Goal: Use online tool/utility: Utilize a website feature to perform a specific function

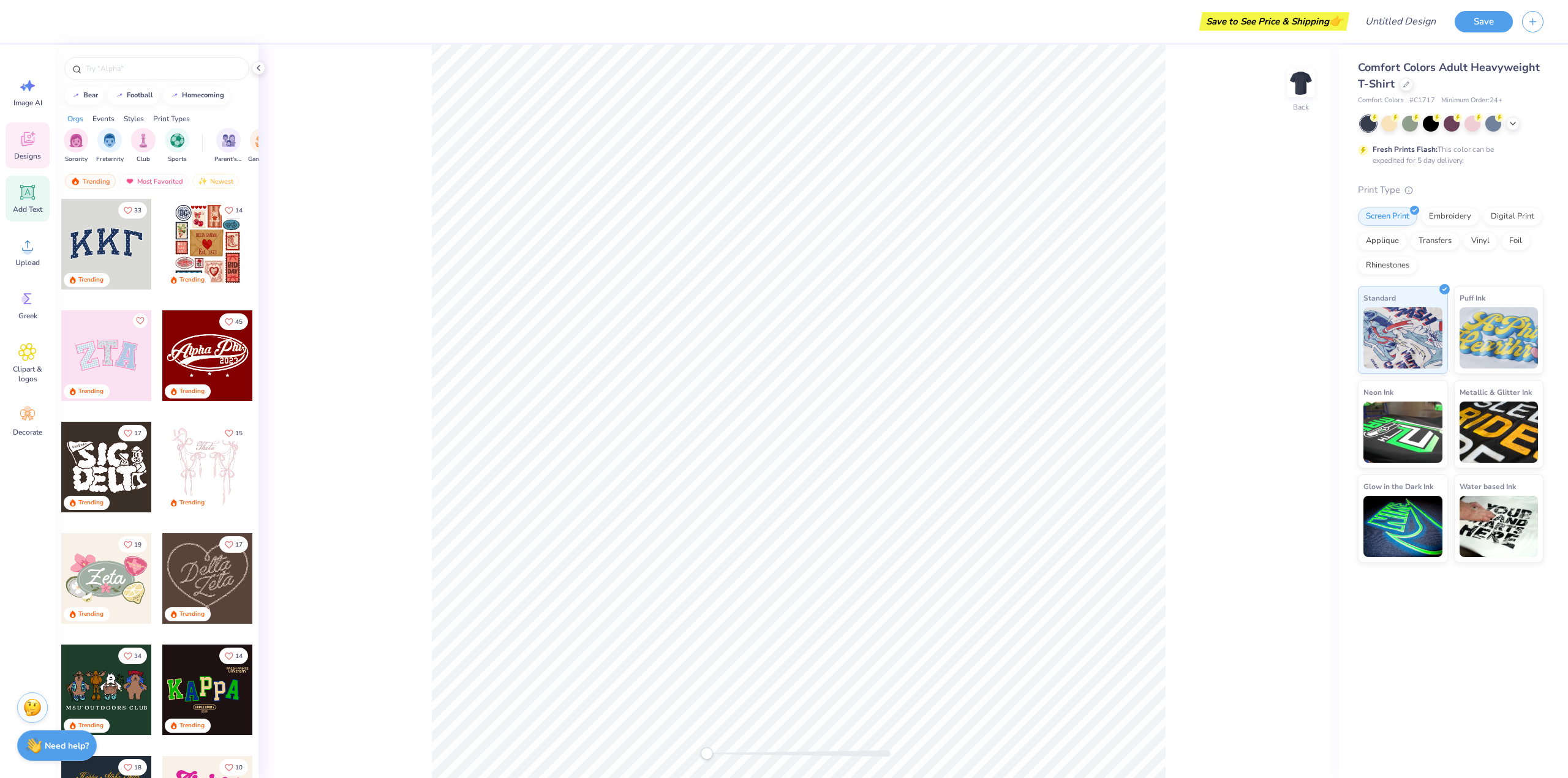
click at [29, 196] on icon at bounding box center [28, 193] width 11 height 11
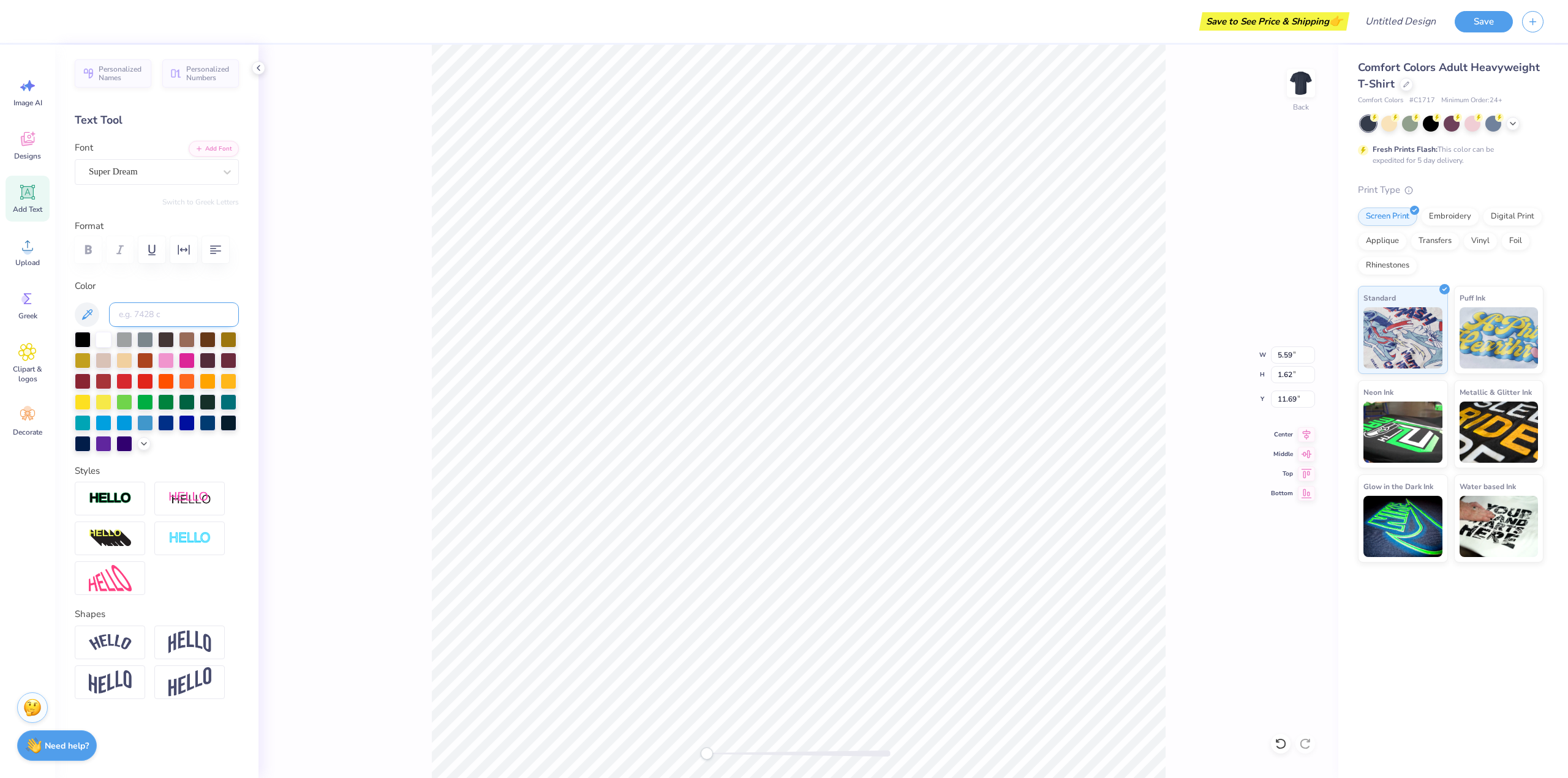
click at [171, 315] on input at bounding box center [174, 315] width 130 height 24
type textarea "Coding Club"
click at [154, 176] on div "Super Dream" at bounding box center [151, 172] width 128 height 19
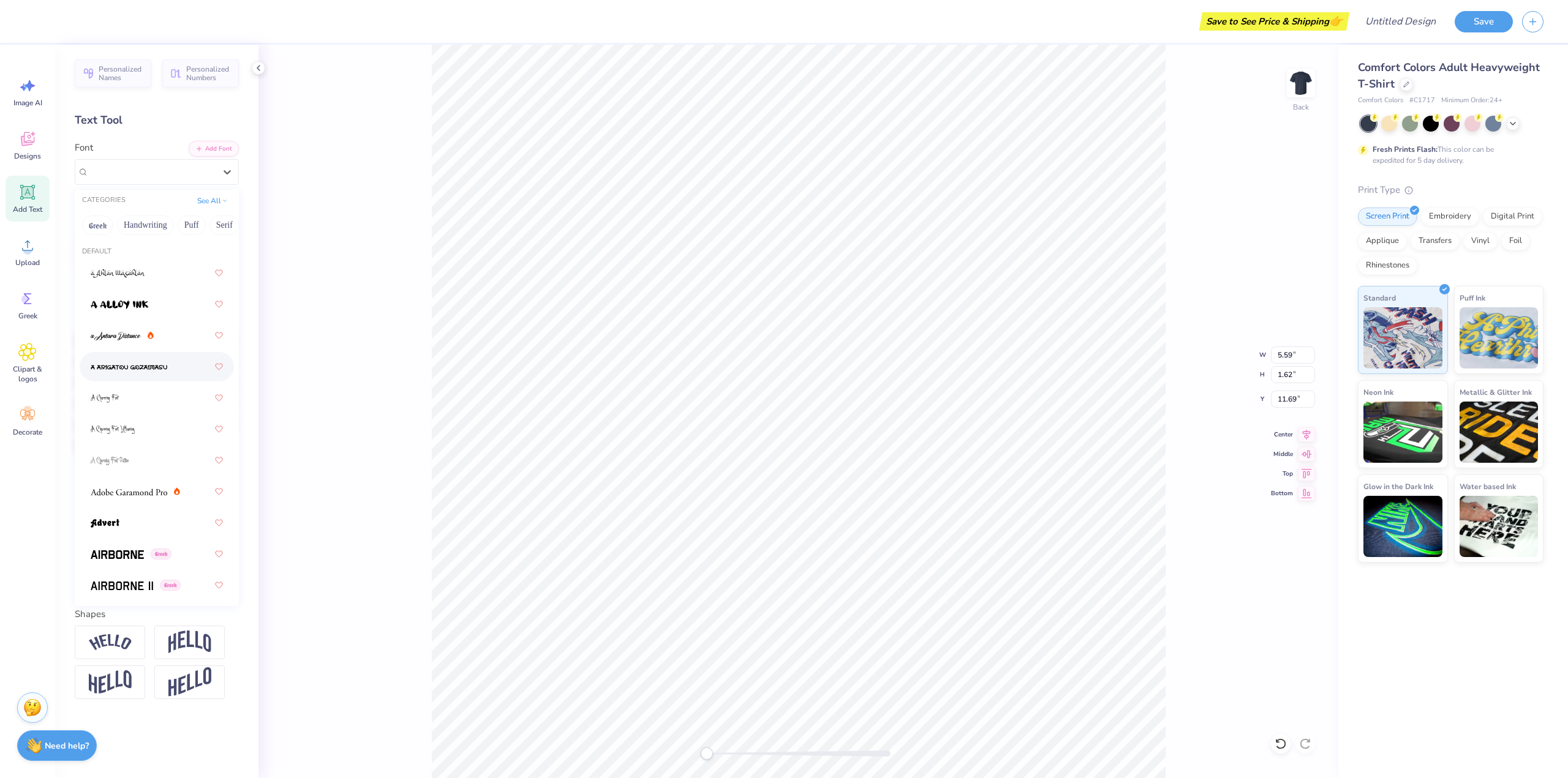
click at [108, 368] on img at bounding box center [129, 367] width 77 height 8
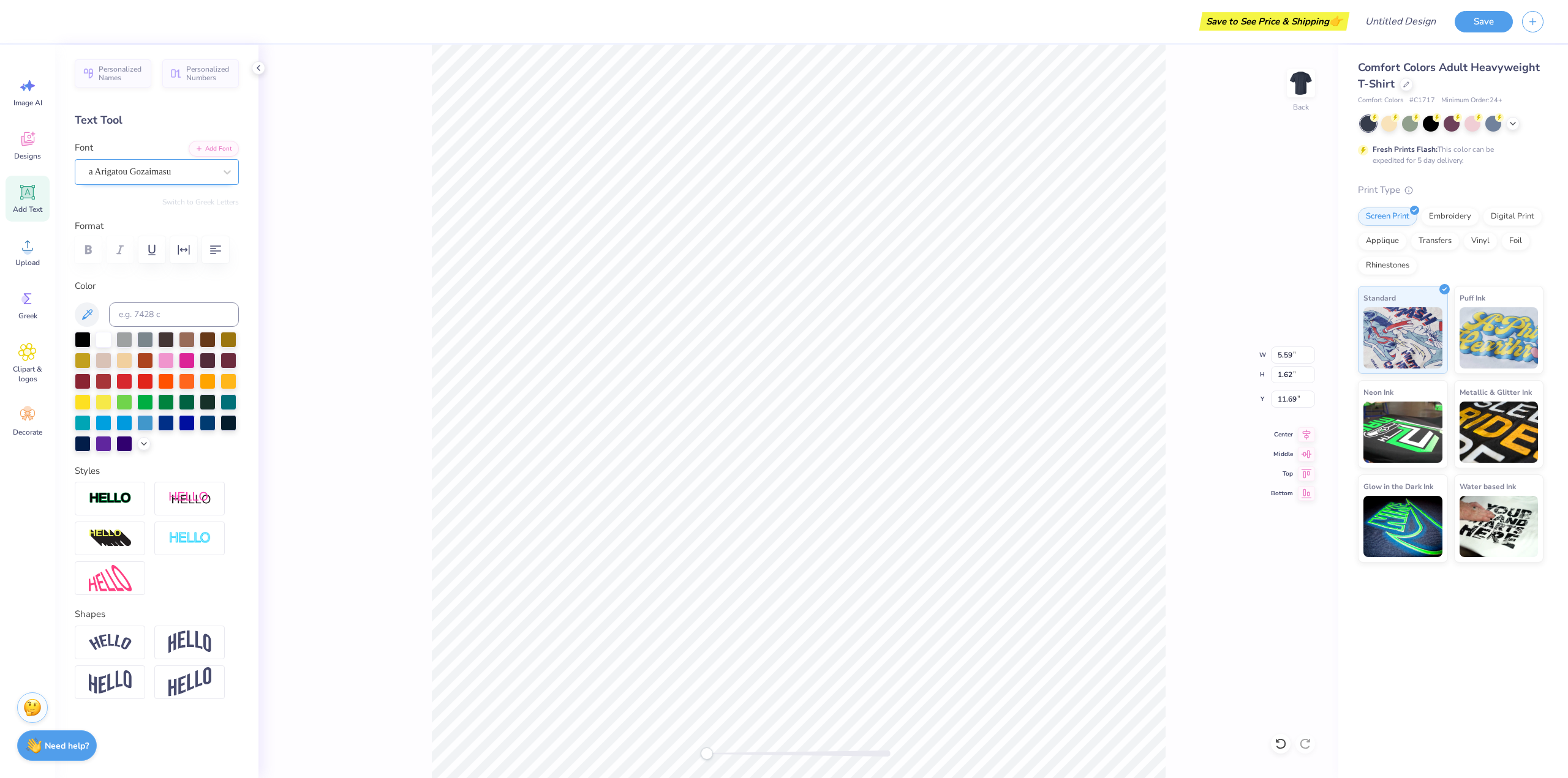
click at [166, 177] on div "a Arigatou Gozaimasu" at bounding box center [151, 172] width 128 height 19
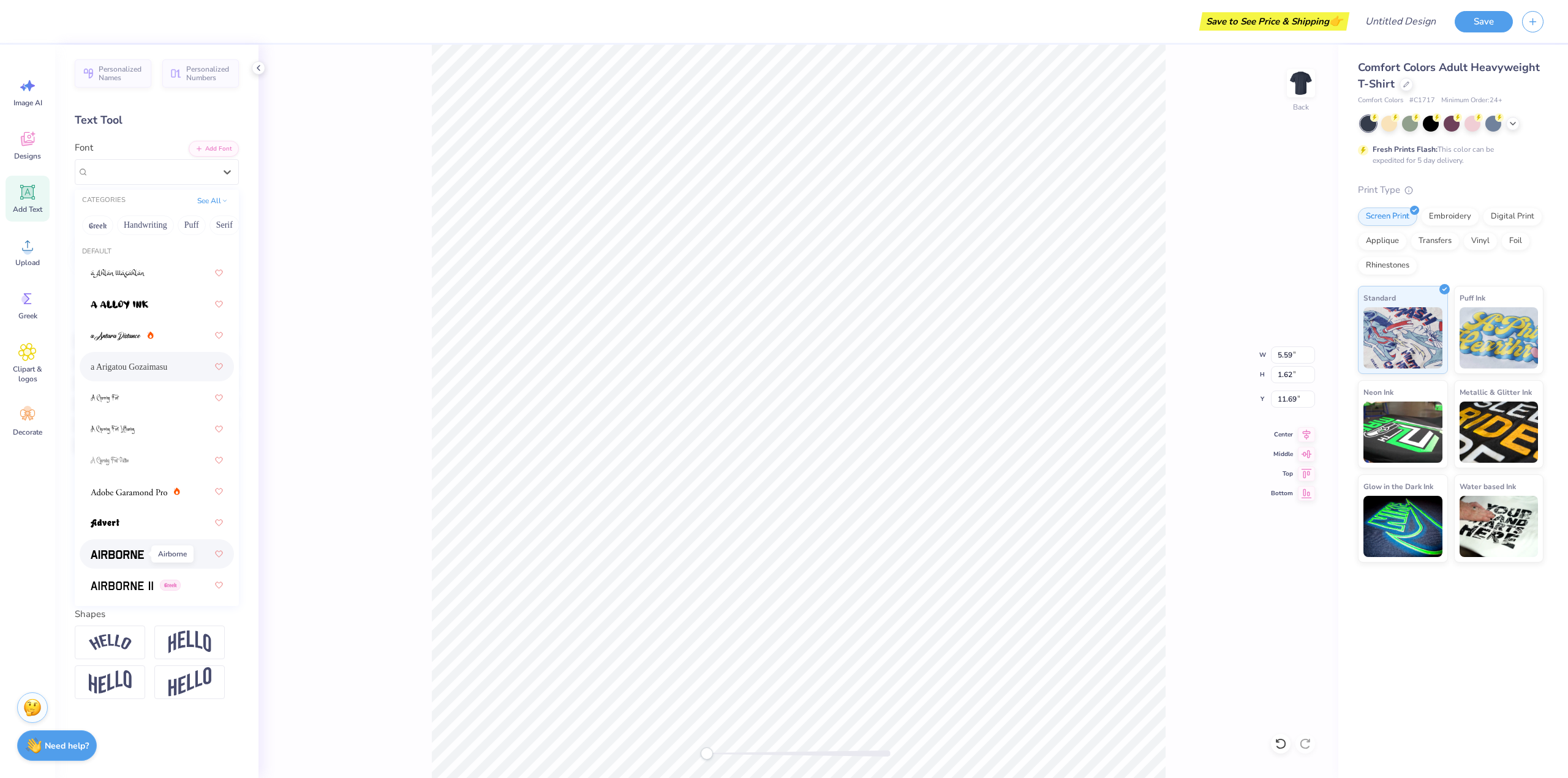
click at [112, 549] on span at bounding box center [117, 555] width 53 height 13
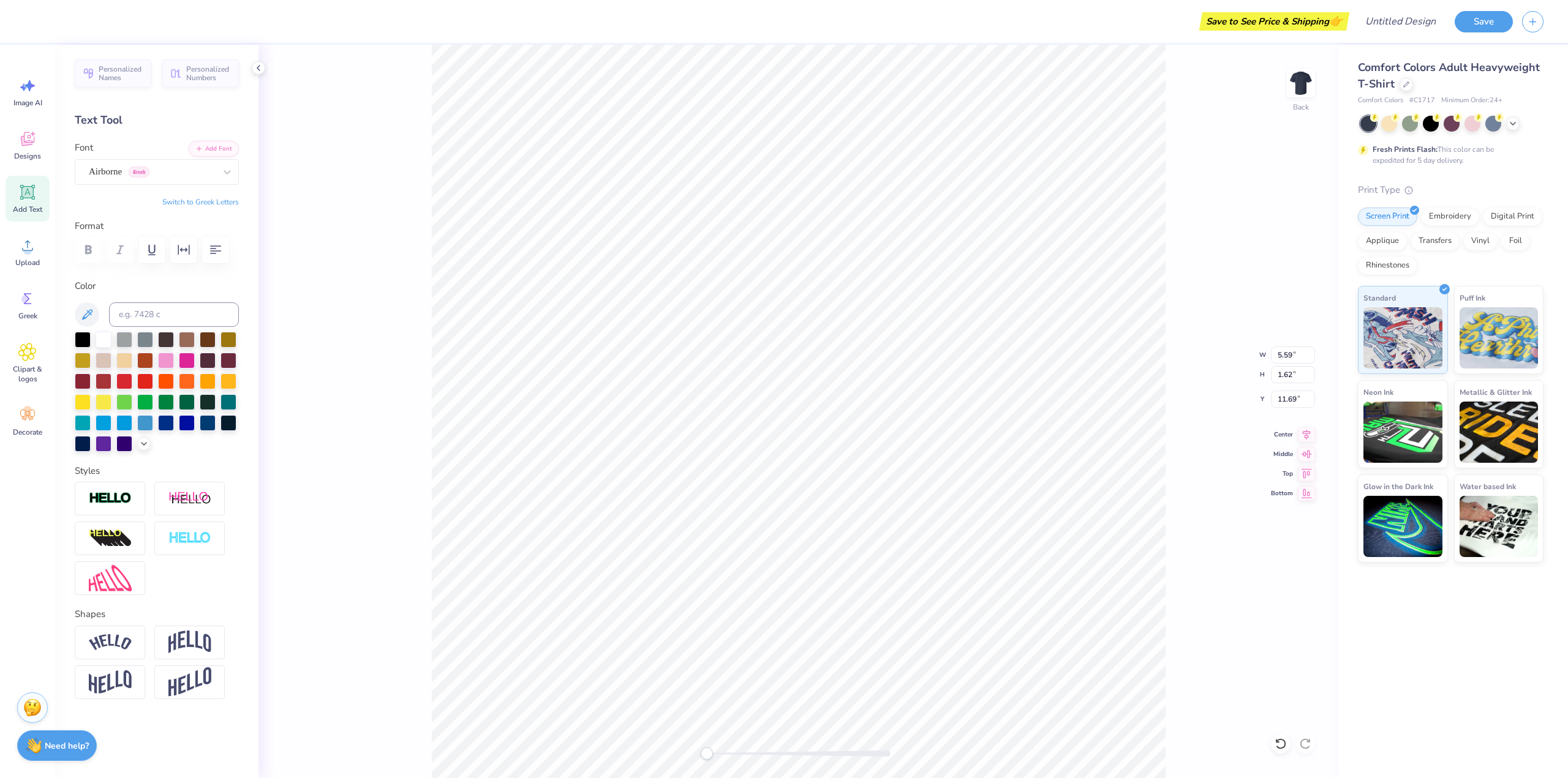
scroll to position [10, 3]
type input "12.35"
type input "1.48"
type input "5.95"
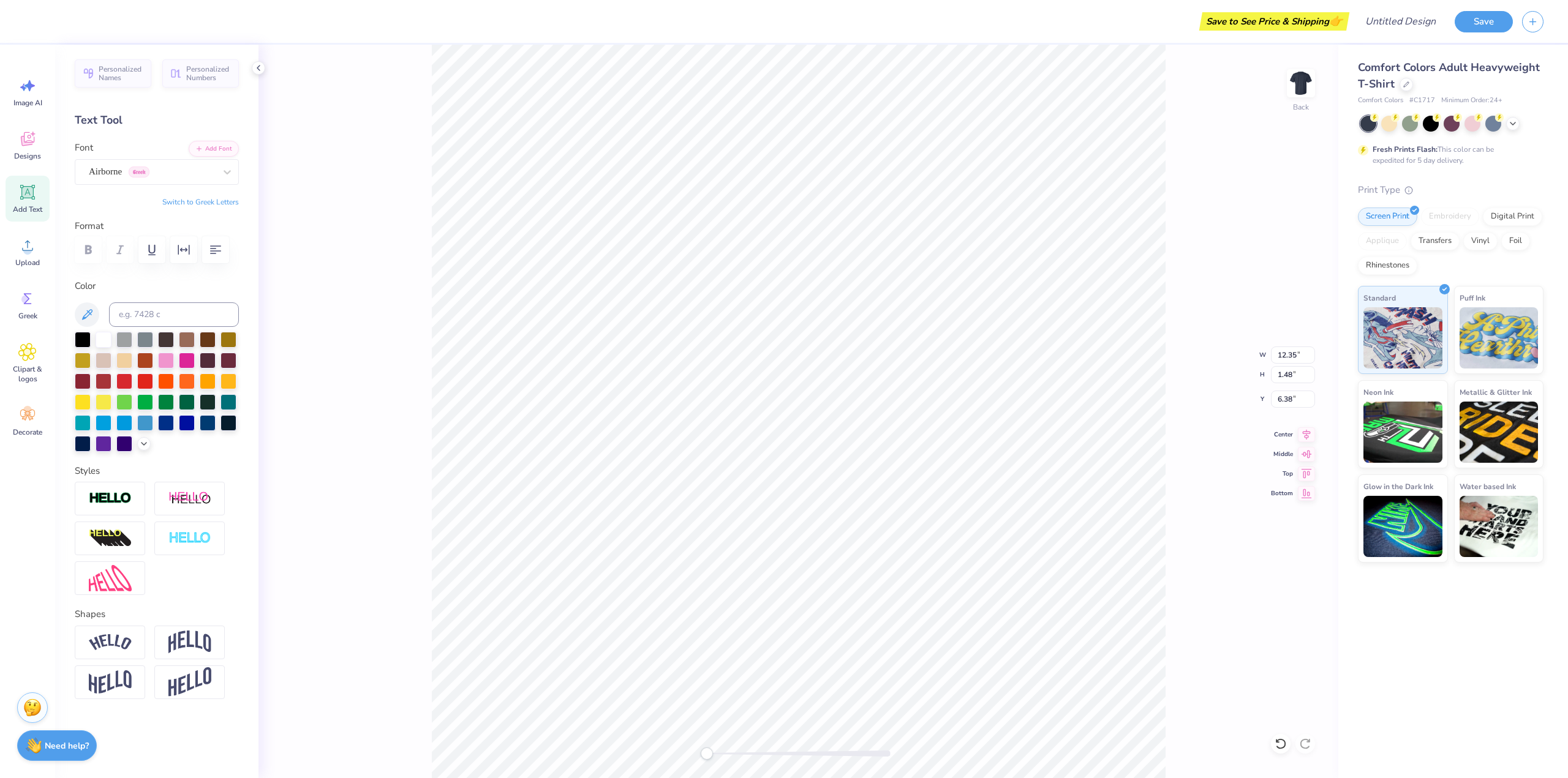
type textarea "Coding Club"
click at [214, 248] on icon "button" at bounding box center [215, 250] width 15 height 15
type input "9.54"
type input "5.59"
type input "3.90"
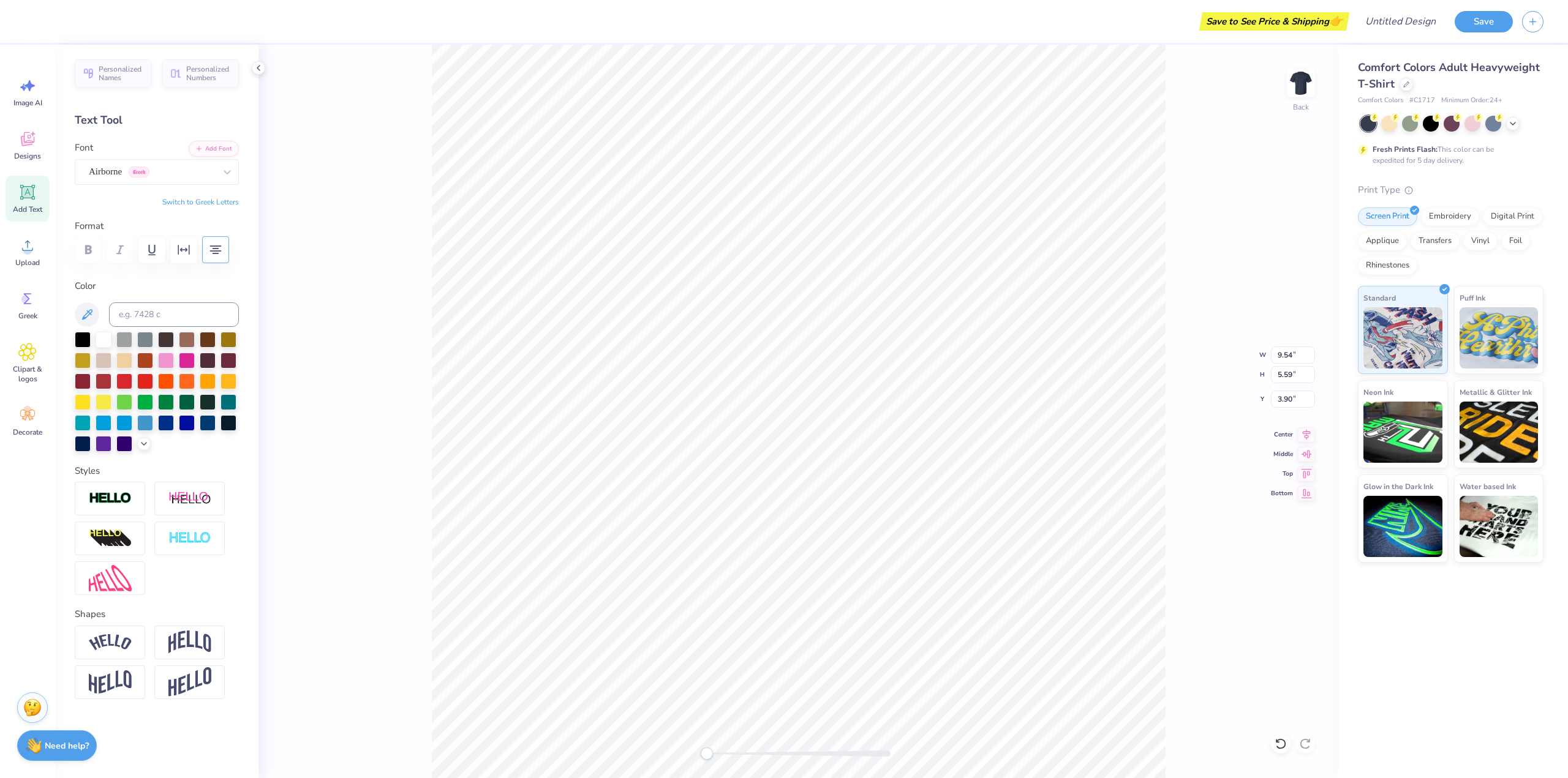
type input "10.69"
type input "6.26"
type input "4.69"
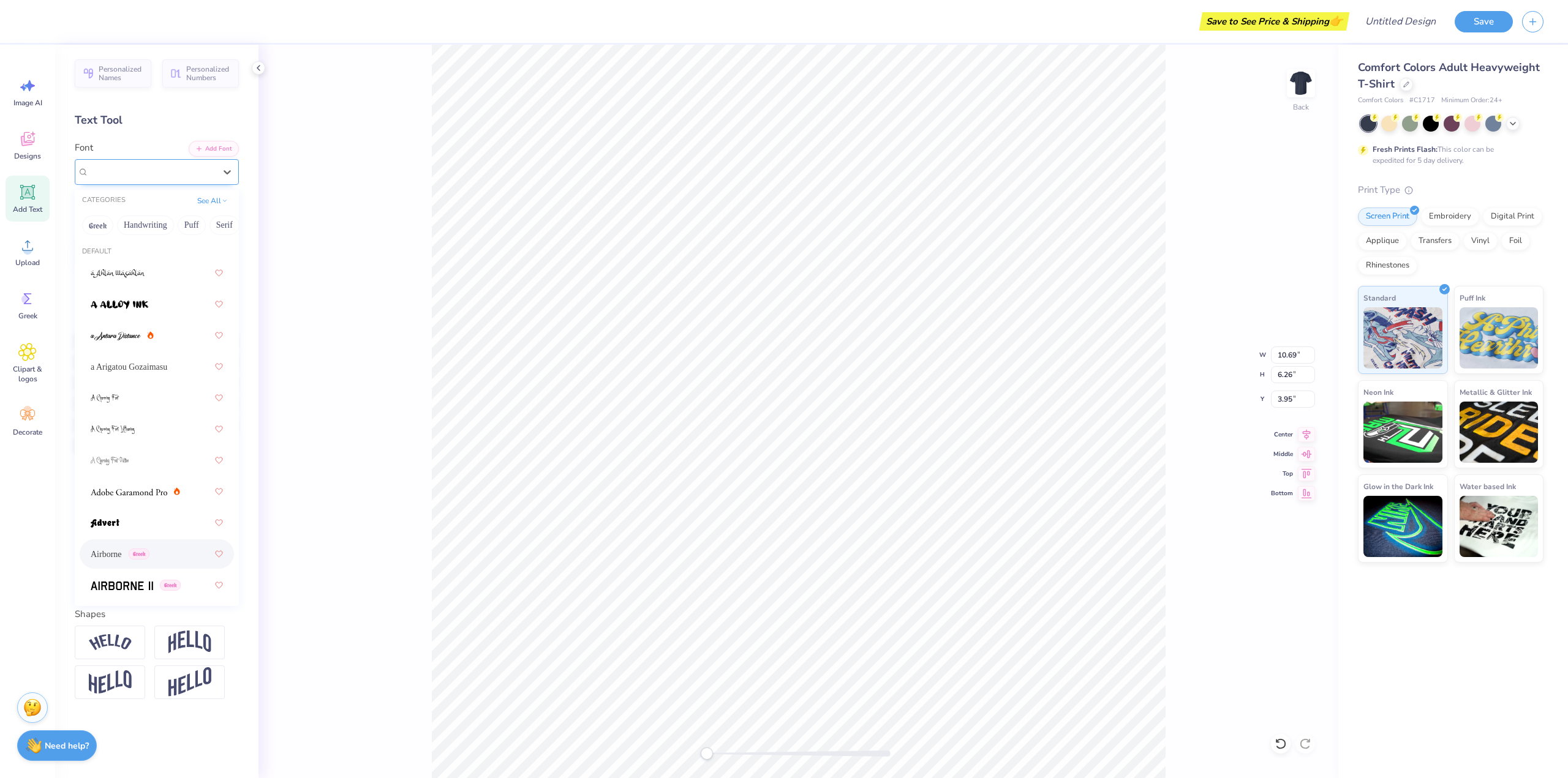
click at [113, 179] on div at bounding box center [152, 172] width 126 height 17
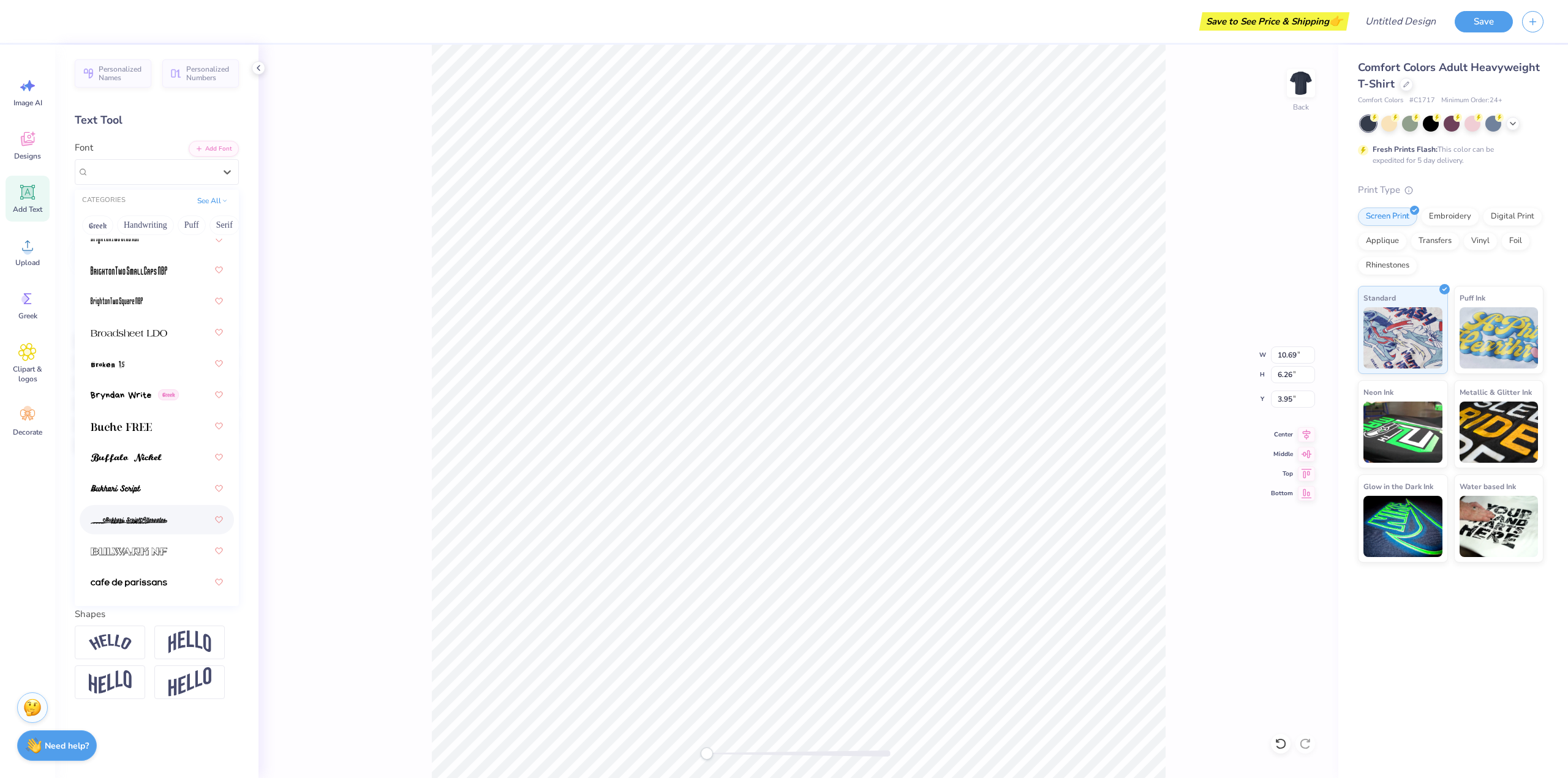
scroll to position [1531, 0]
click at [121, 426] on img at bounding box center [129, 429] width 77 height 8
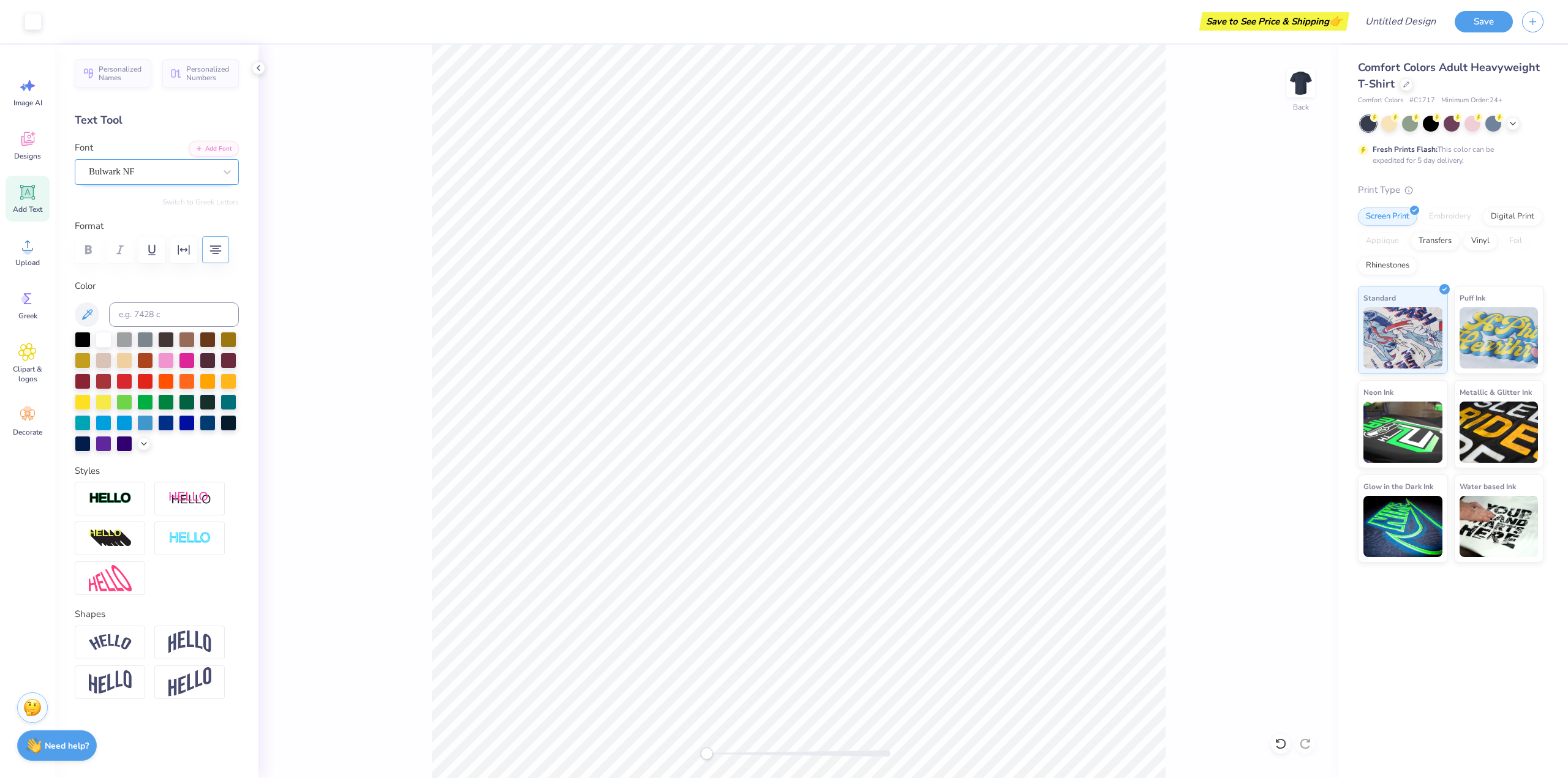
click at [158, 175] on div "Bulwark NF" at bounding box center [151, 172] width 128 height 19
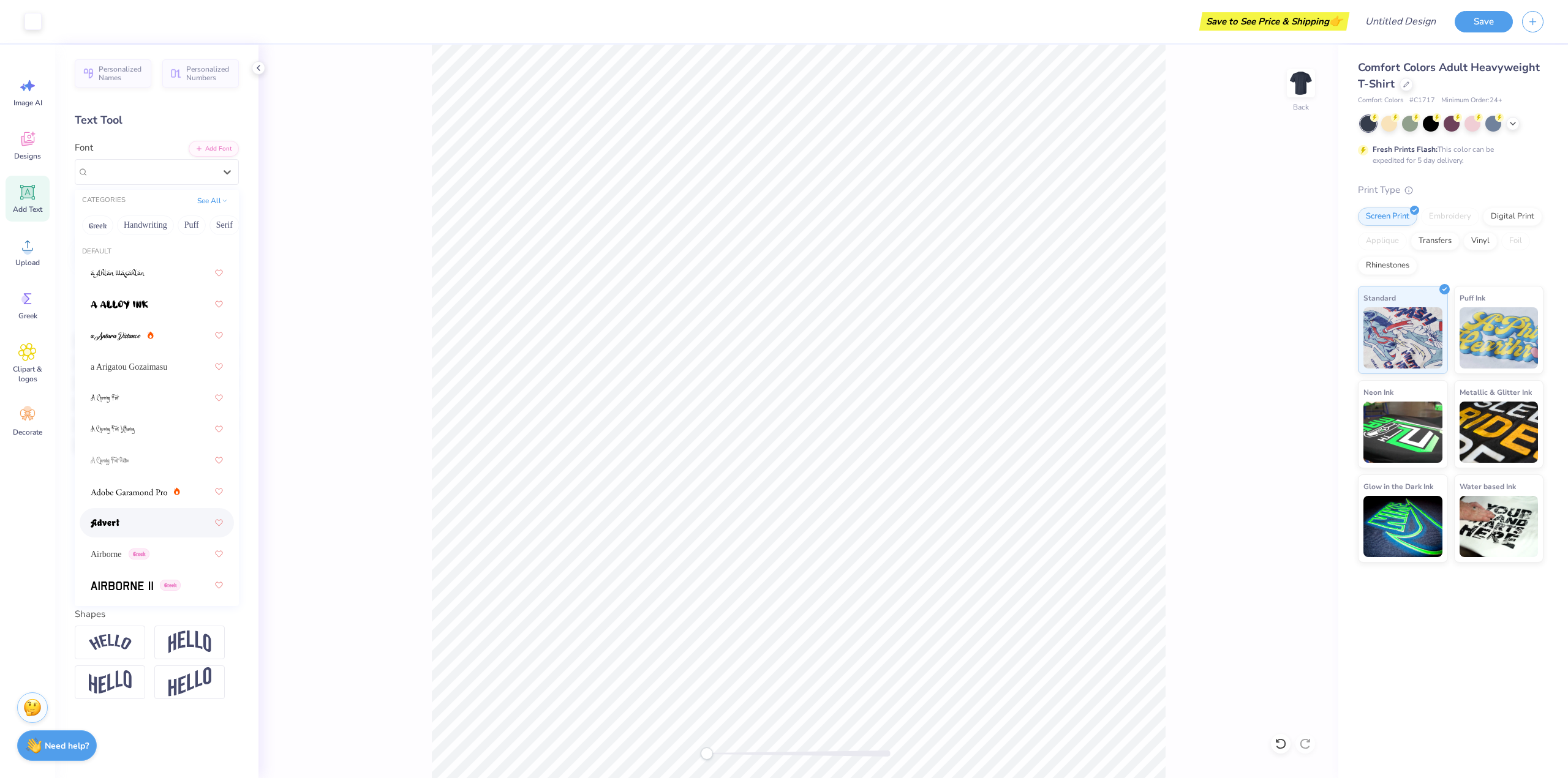
click at [116, 521] on img at bounding box center [105, 523] width 29 height 8
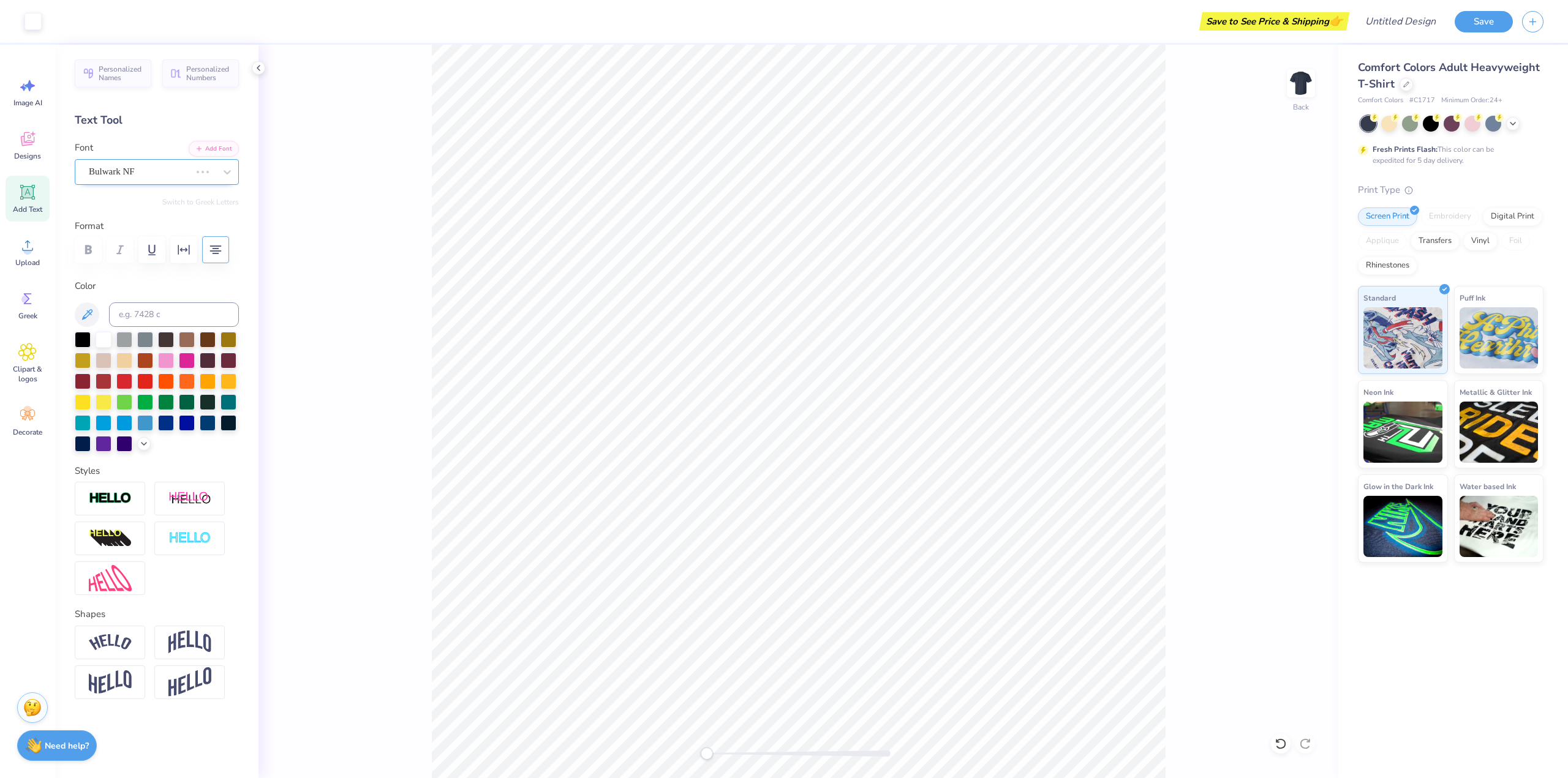
click at [155, 174] on div "Bulwark NF" at bounding box center [139, 172] width 104 height 19
click at [150, 170] on div "Advert" at bounding box center [152, 172] width 126 height 14
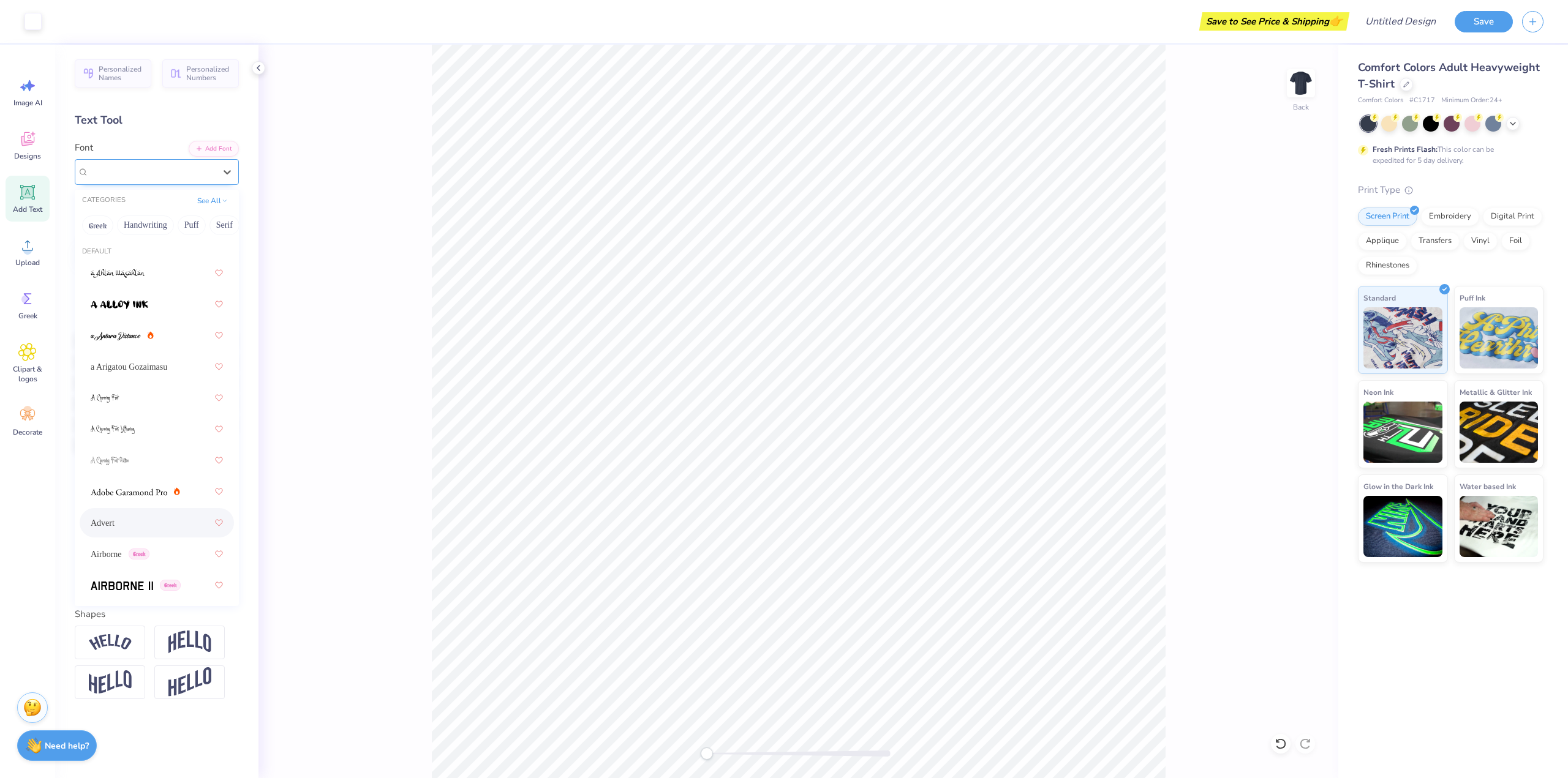
click at [139, 166] on div "Advert" at bounding box center [152, 172] width 126 height 14
click at [137, 577] on div "Greek" at bounding box center [156, 585] width 132 height 22
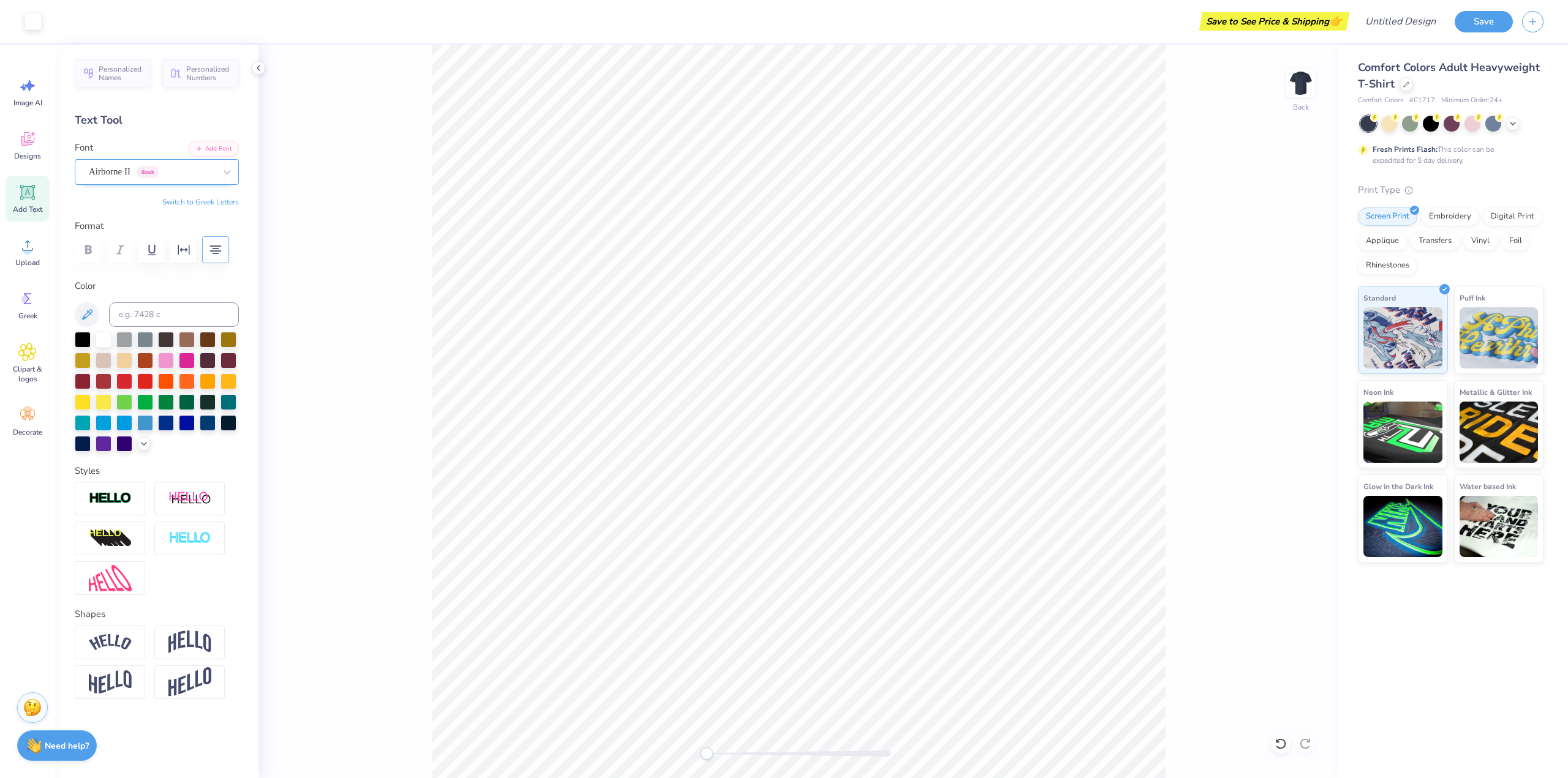
click at [117, 172] on div "Airborne II Greek" at bounding box center [151, 172] width 128 height 19
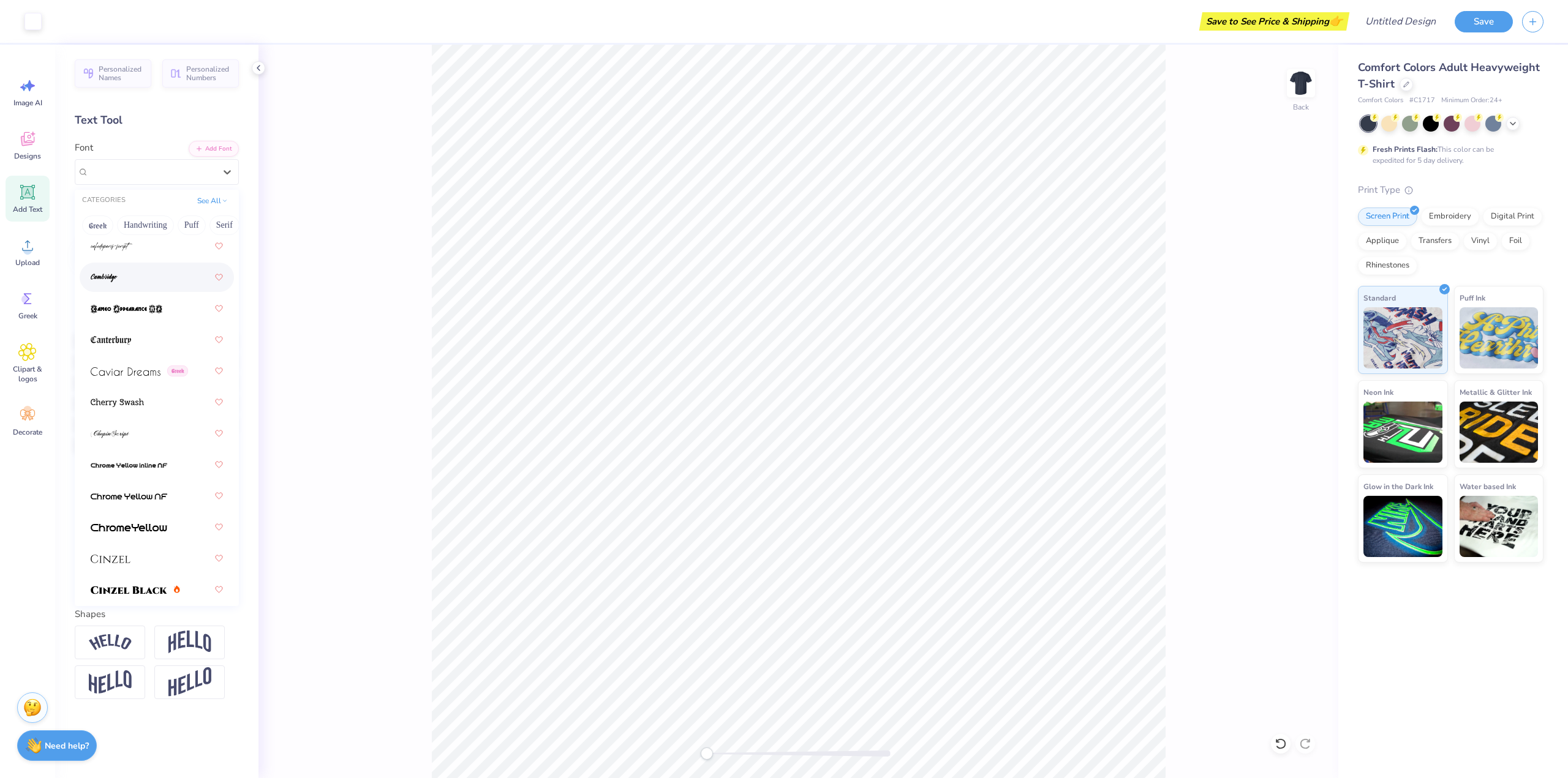
scroll to position [1837, 0]
click at [151, 527] on img at bounding box center [129, 528] width 77 height 8
click at [140, 175] on div "Cinzel Black (Black)" at bounding box center [151, 172] width 128 height 19
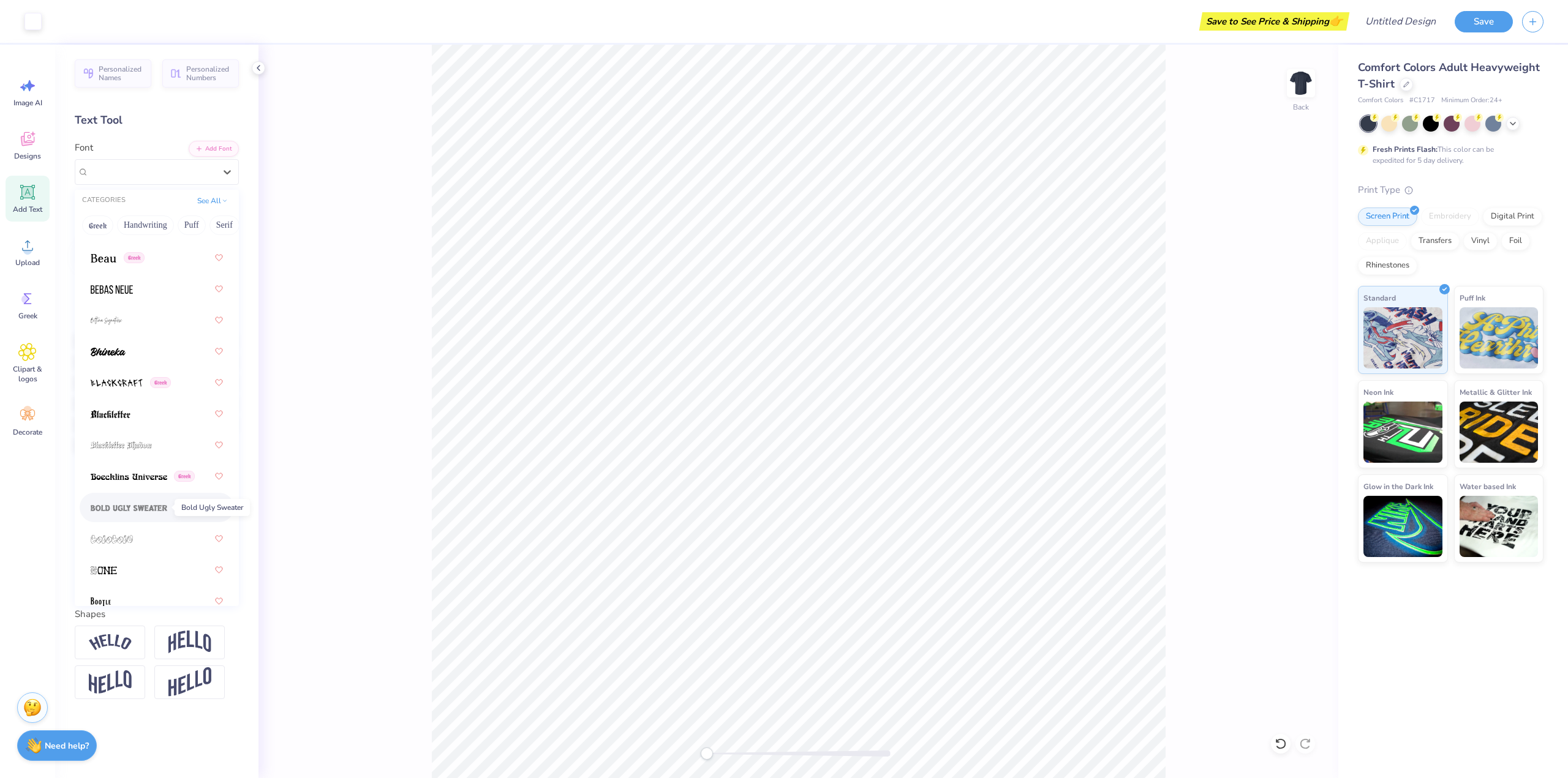
click at [145, 509] on img at bounding box center [129, 508] width 77 height 8
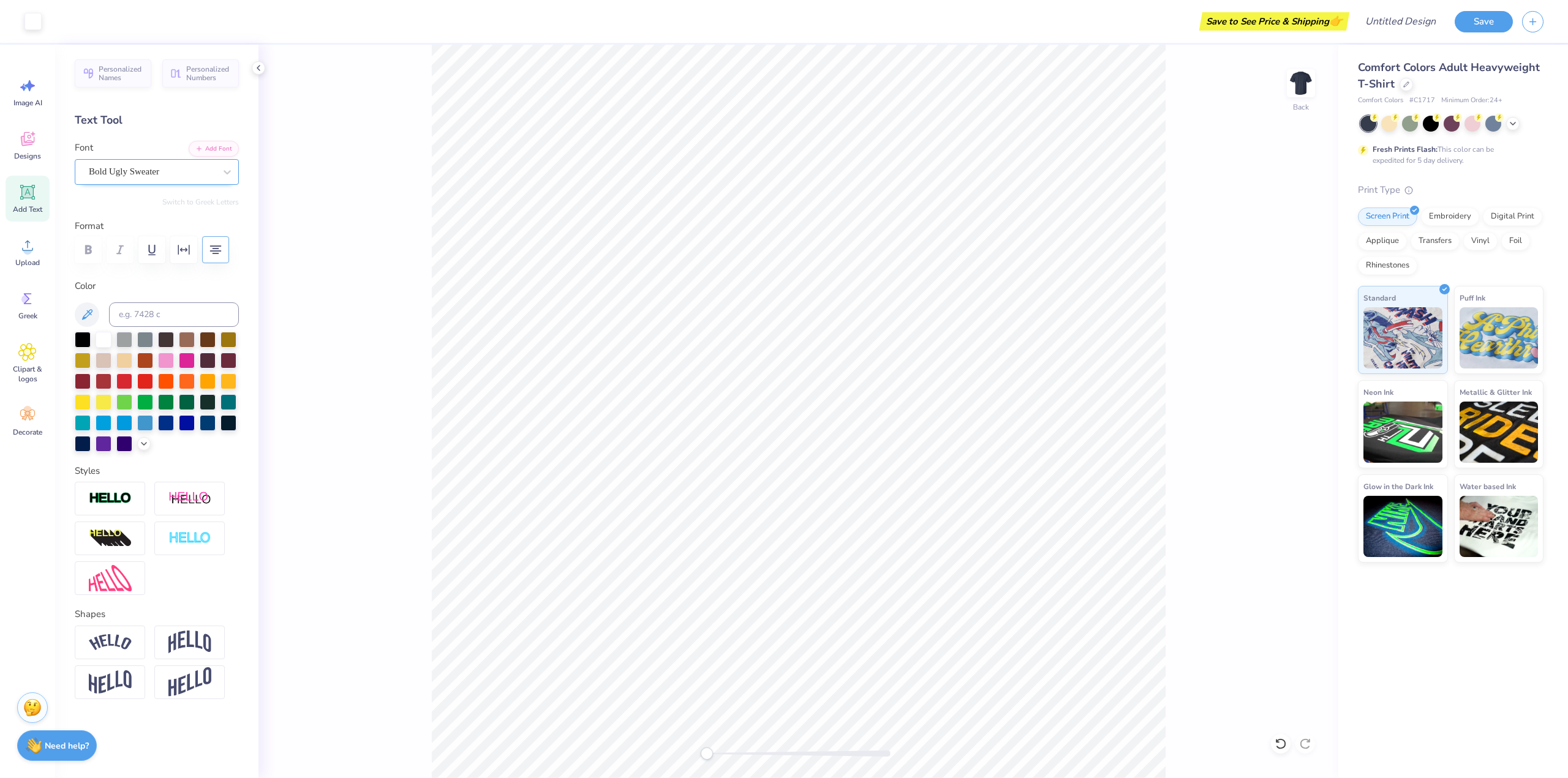
click at [160, 174] on div "Bold Ugly Sweater" at bounding box center [151, 172] width 128 height 19
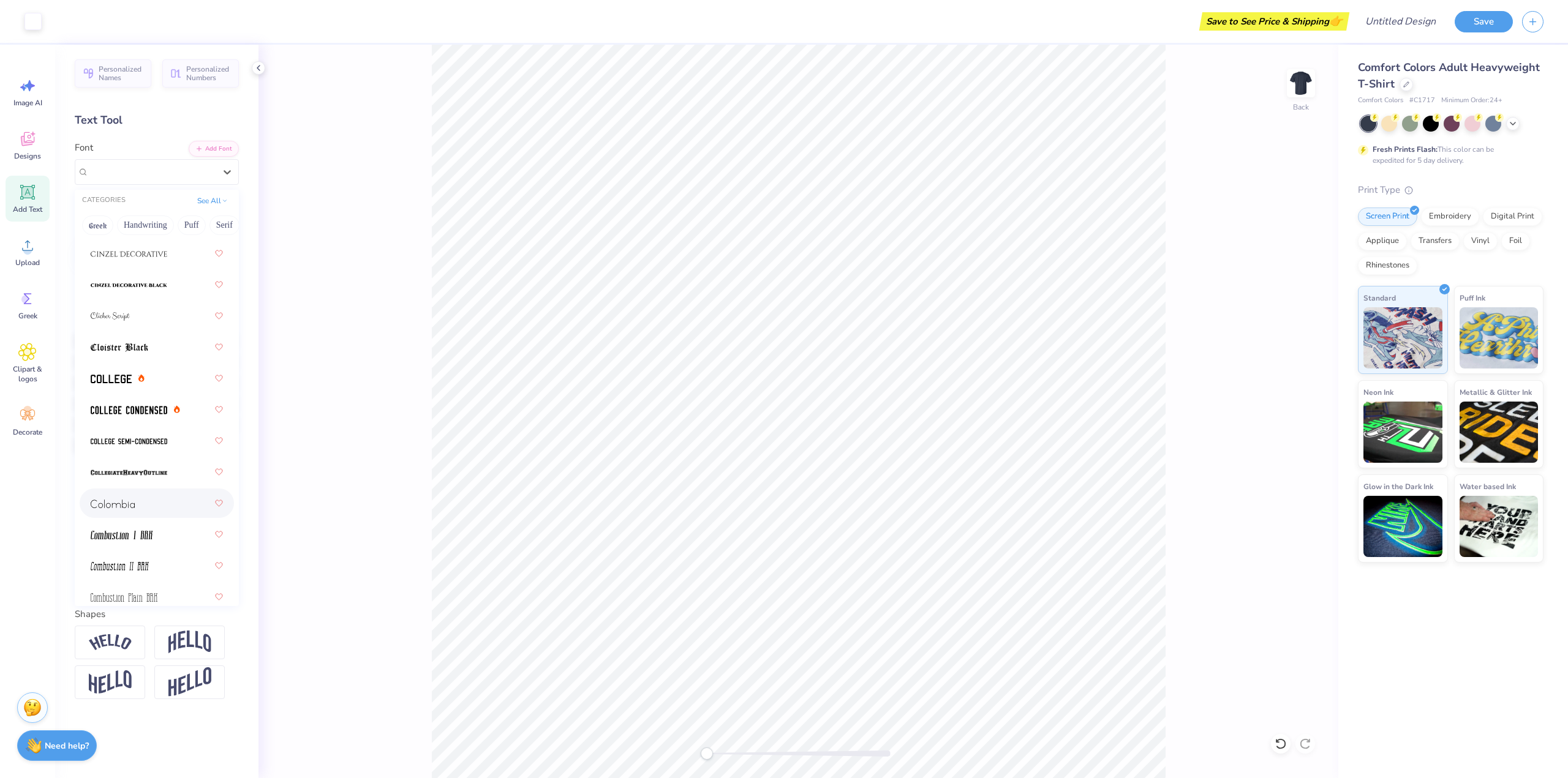
scroll to position [2450, 0]
click at [131, 515] on span at bounding box center [129, 510] width 77 height 13
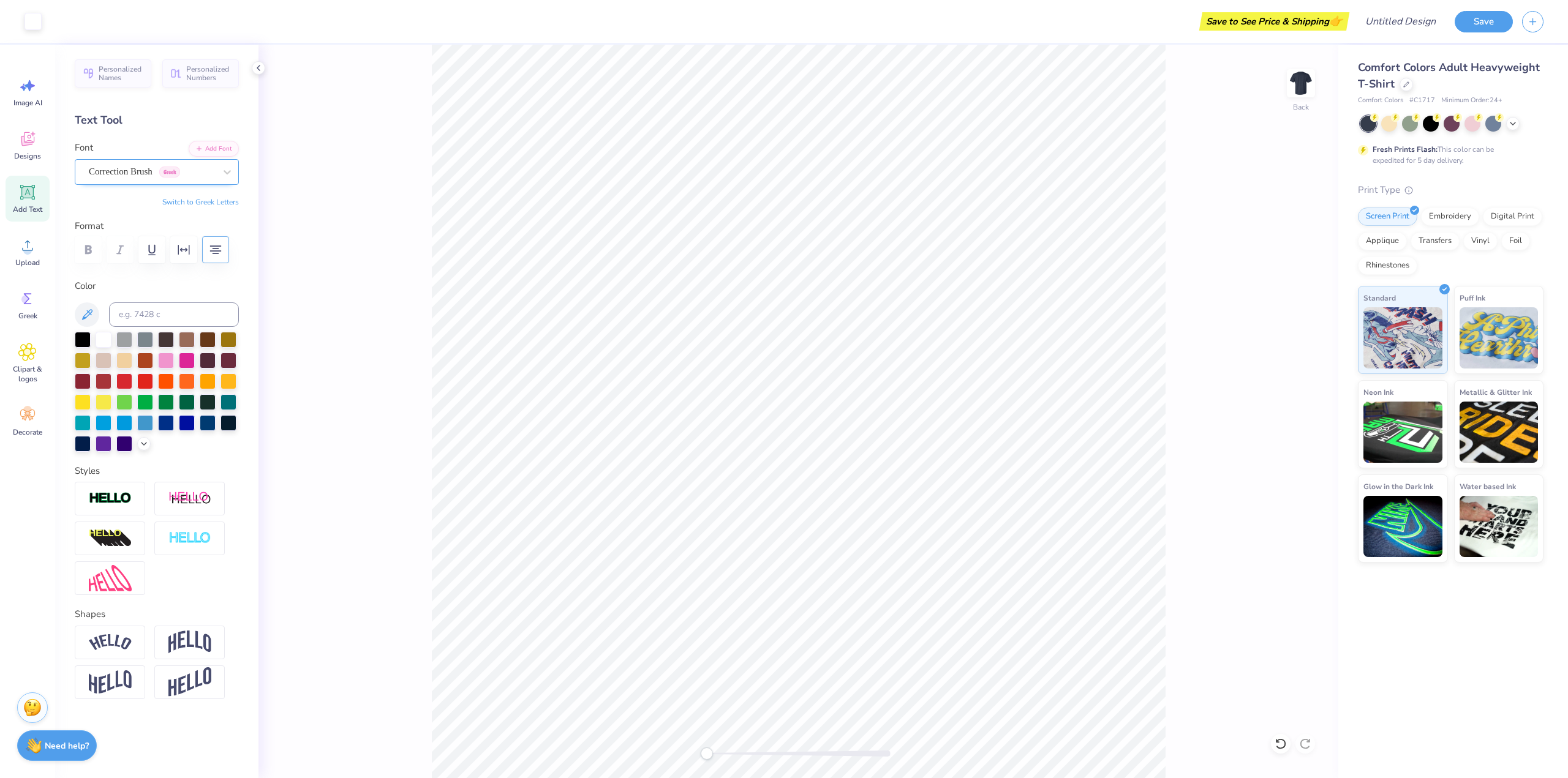
click at [165, 179] on div at bounding box center [152, 172] width 126 height 17
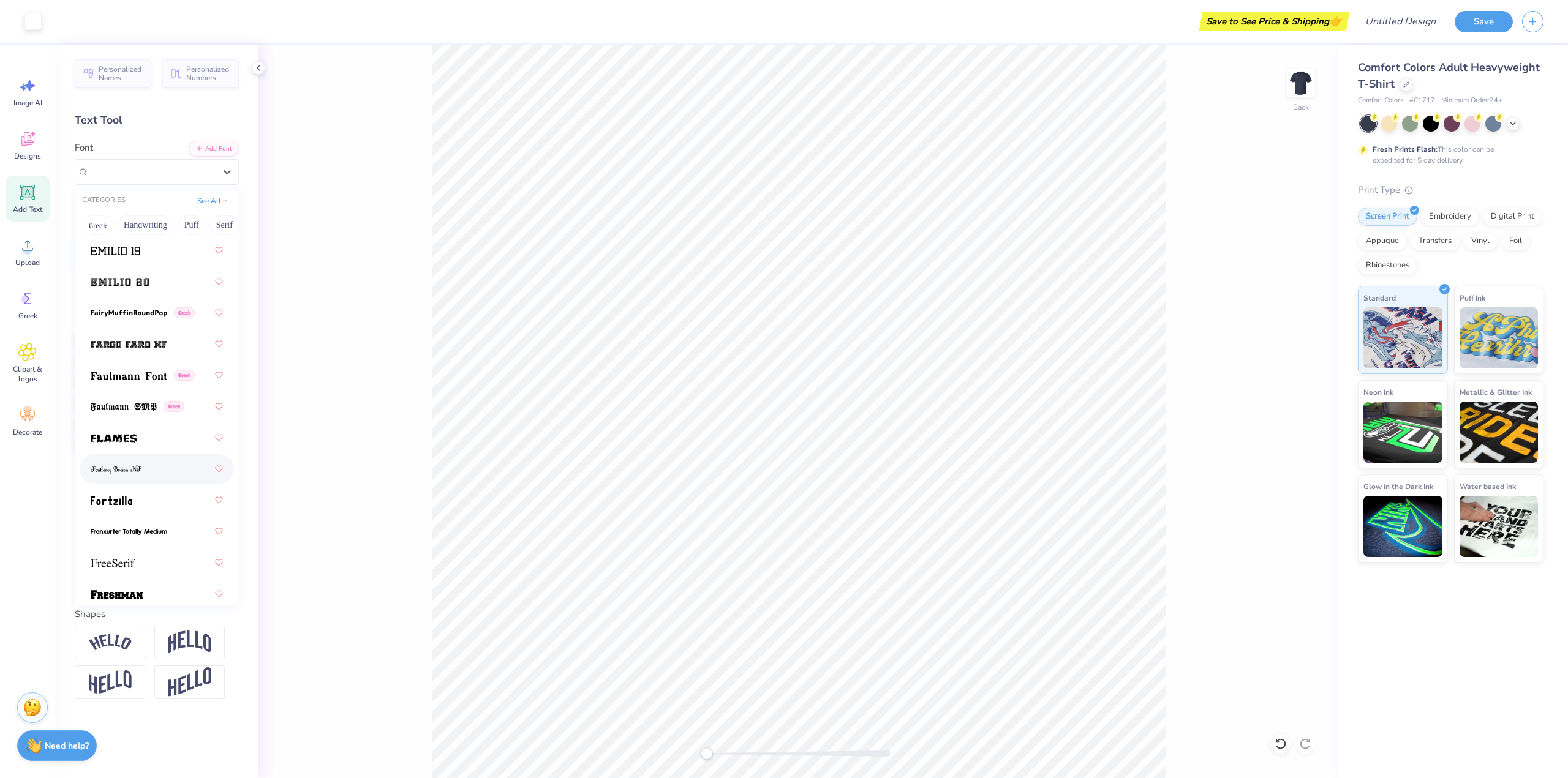
scroll to position [3857, 0]
click at [130, 507] on img at bounding box center [119, 507] width 57 height 8
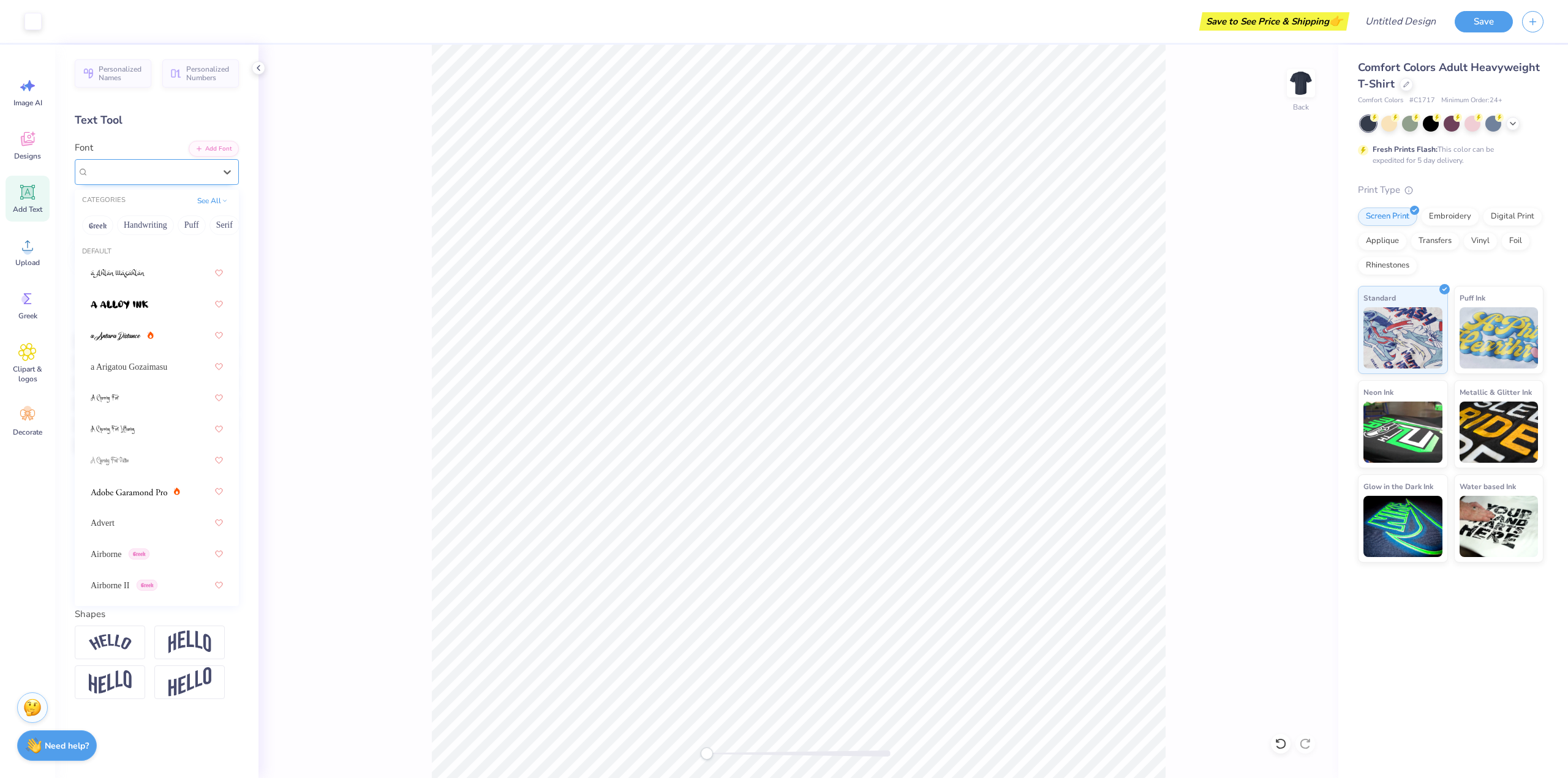
click at [158, 174] on div "Graduate" at bounding box center [151, 172] width 128 height 19
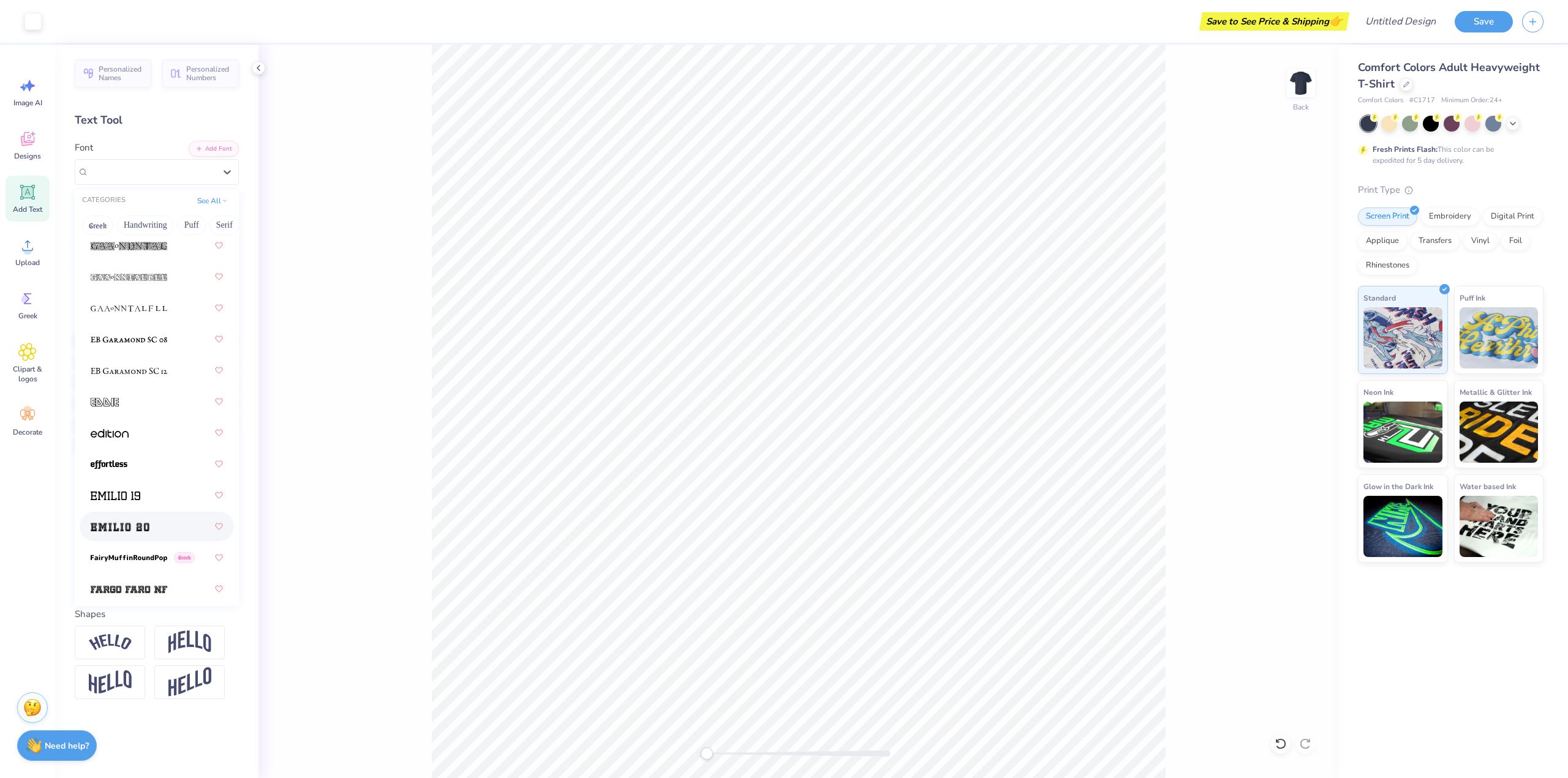
click at [122, 526] on img at bounding box center [120, 527] width 59 height 8
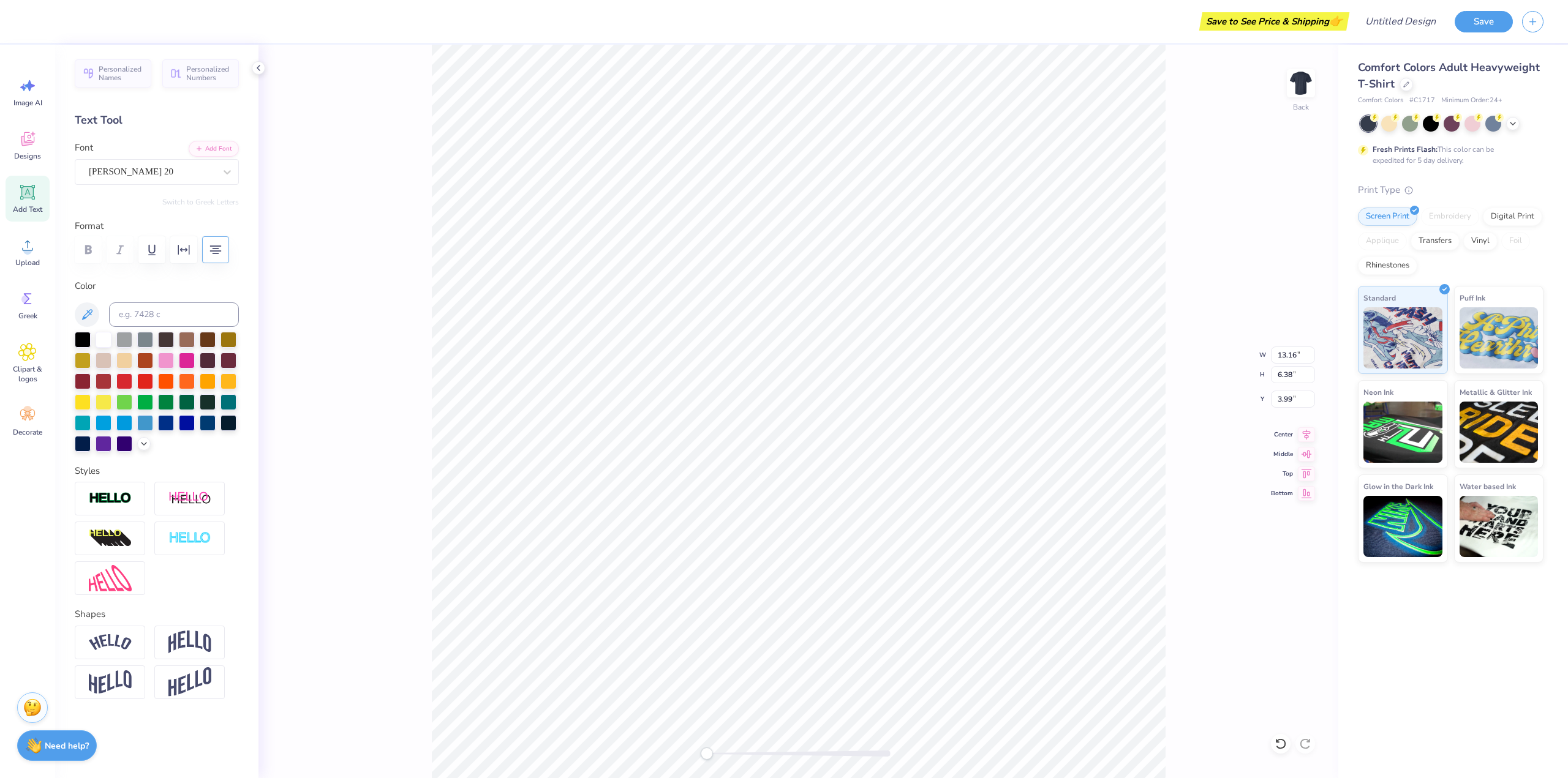
click at [30, 191] on icon at bounding box center [28, 193] width 11 height 11
type input "5.59"
type input "1.62"
type input "11.69"
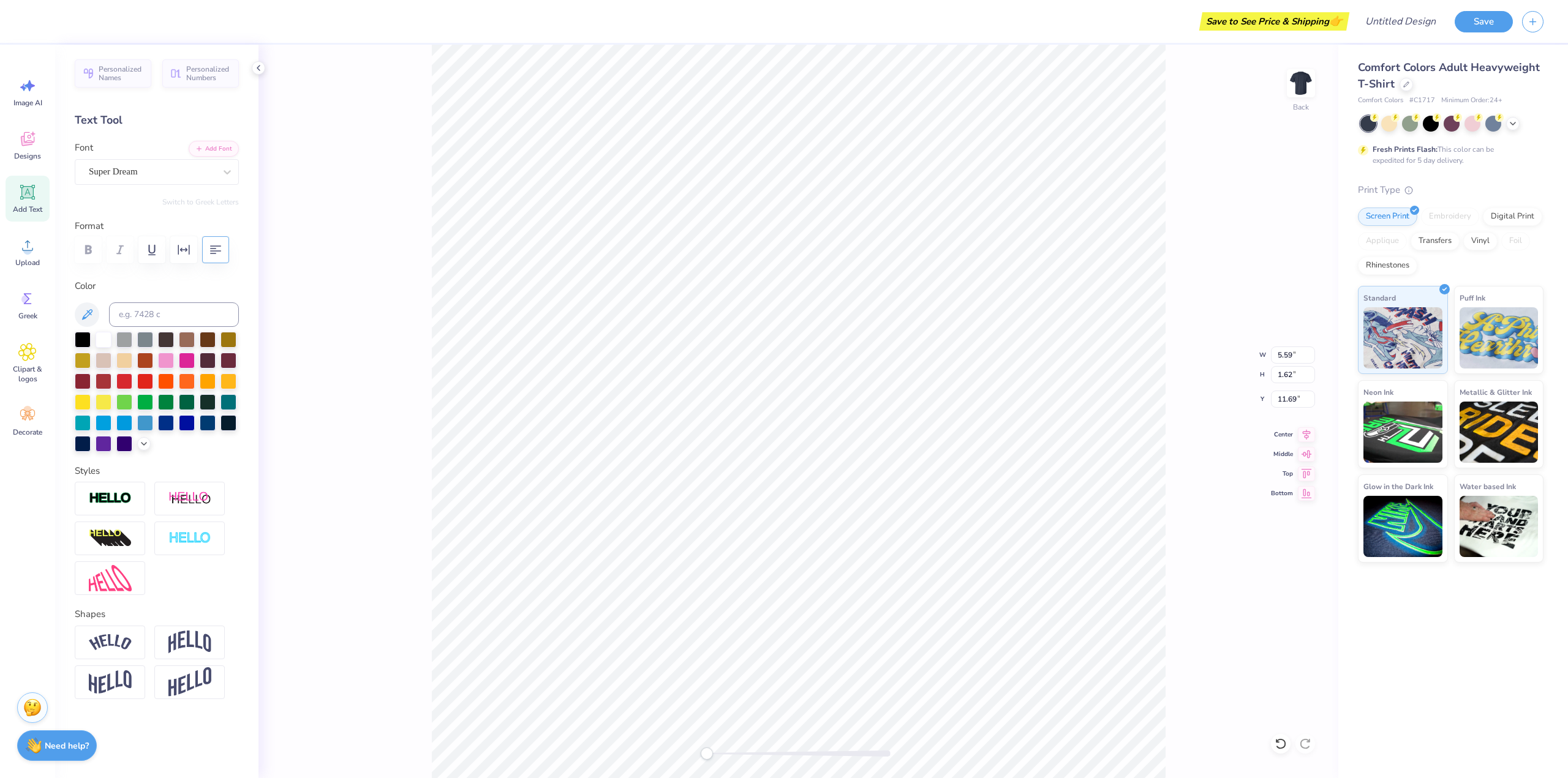
type textarea "[PERSON_NAME]"
click at [135, 167] on div "Super Dream" at bounding box center [151, 172] width 128 height 19
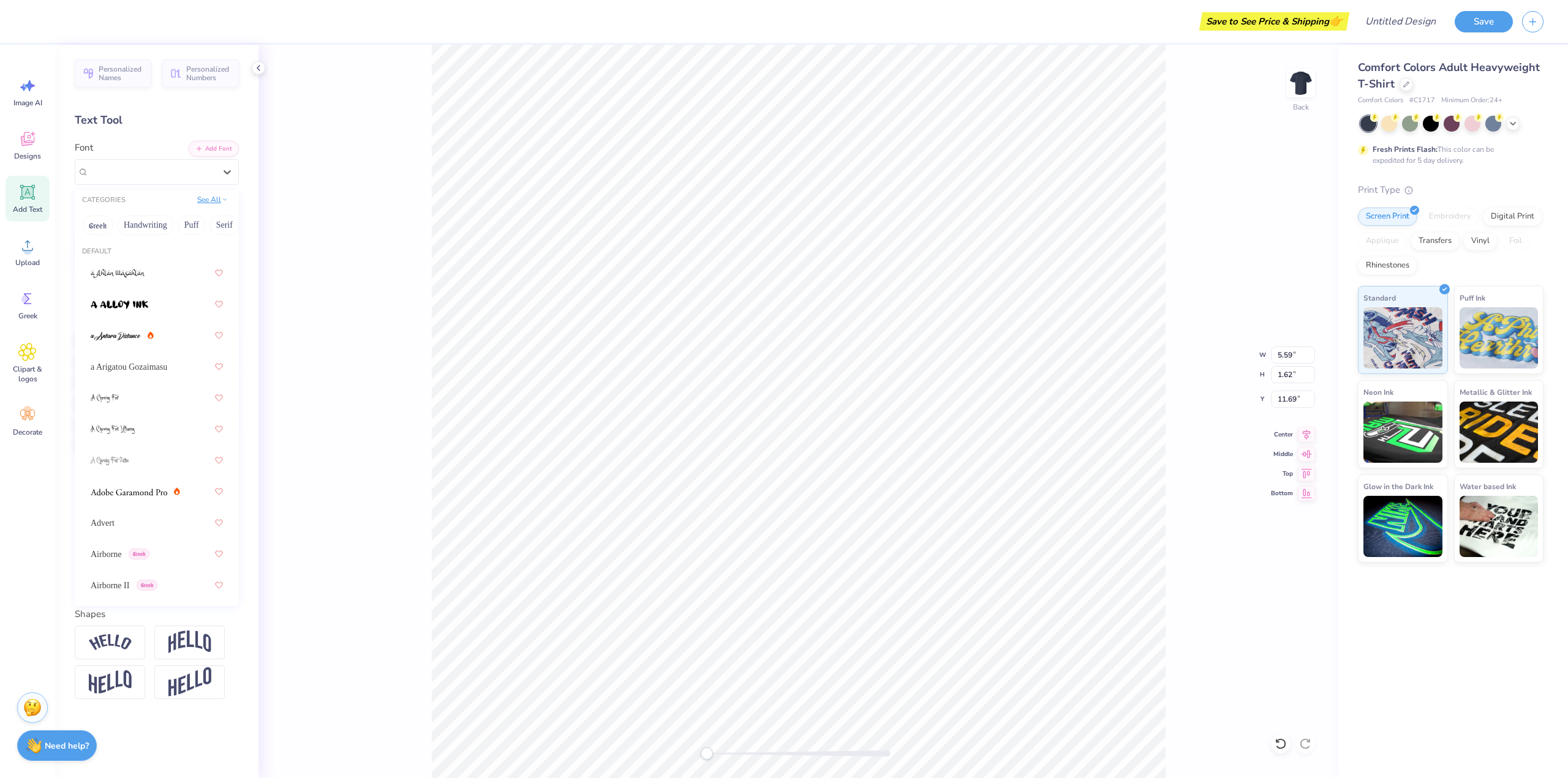
click at [216, 201] on button "See All" at bounding box center [212, 199] width 38 height 12
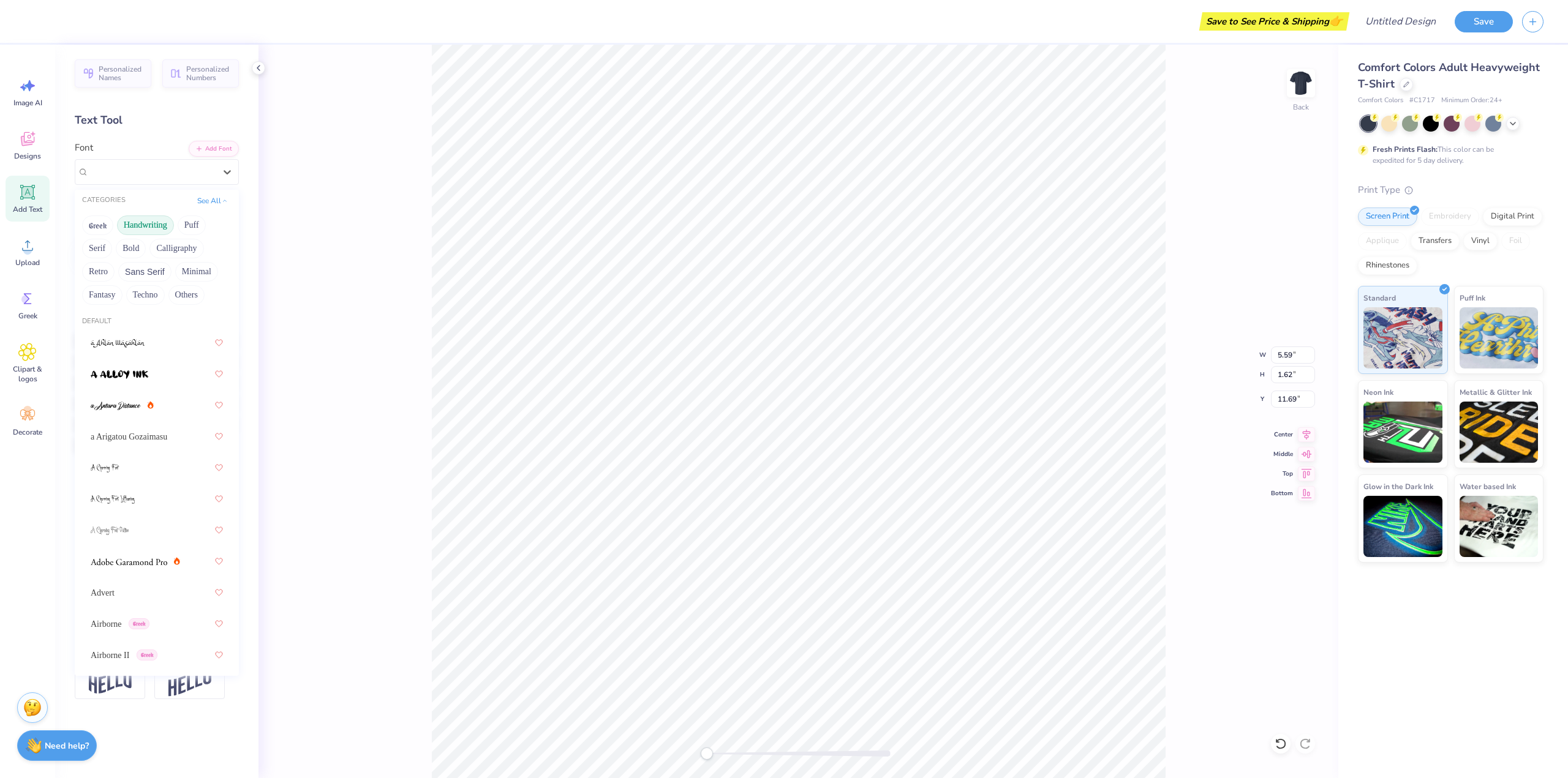
click at [146, 227] on button "Handwriting" at bounding box center [145, 225] width 57 height 20
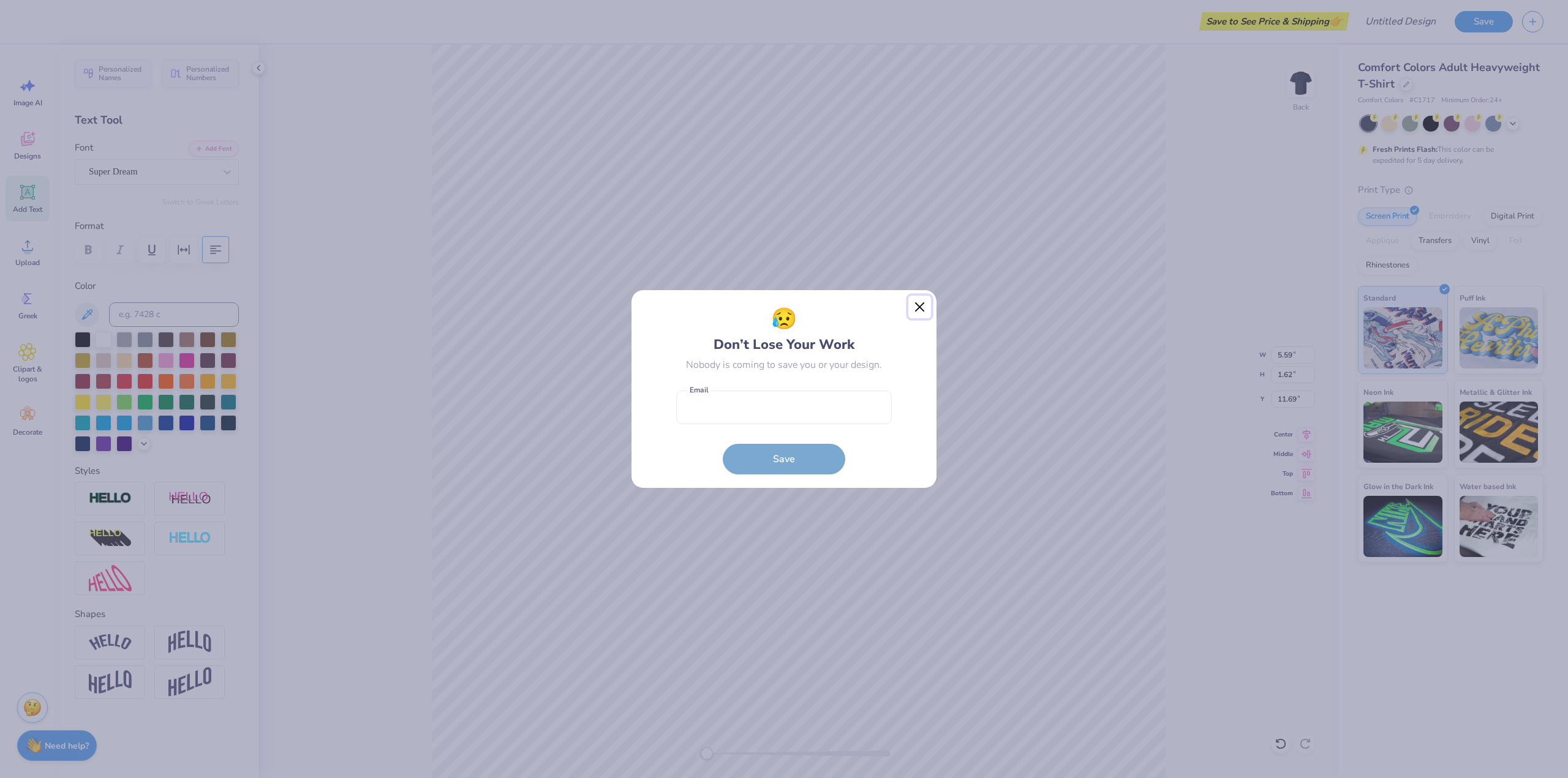
click at [920, 308] on button "Close" at bounding box center [920, 307] width 23 height 23
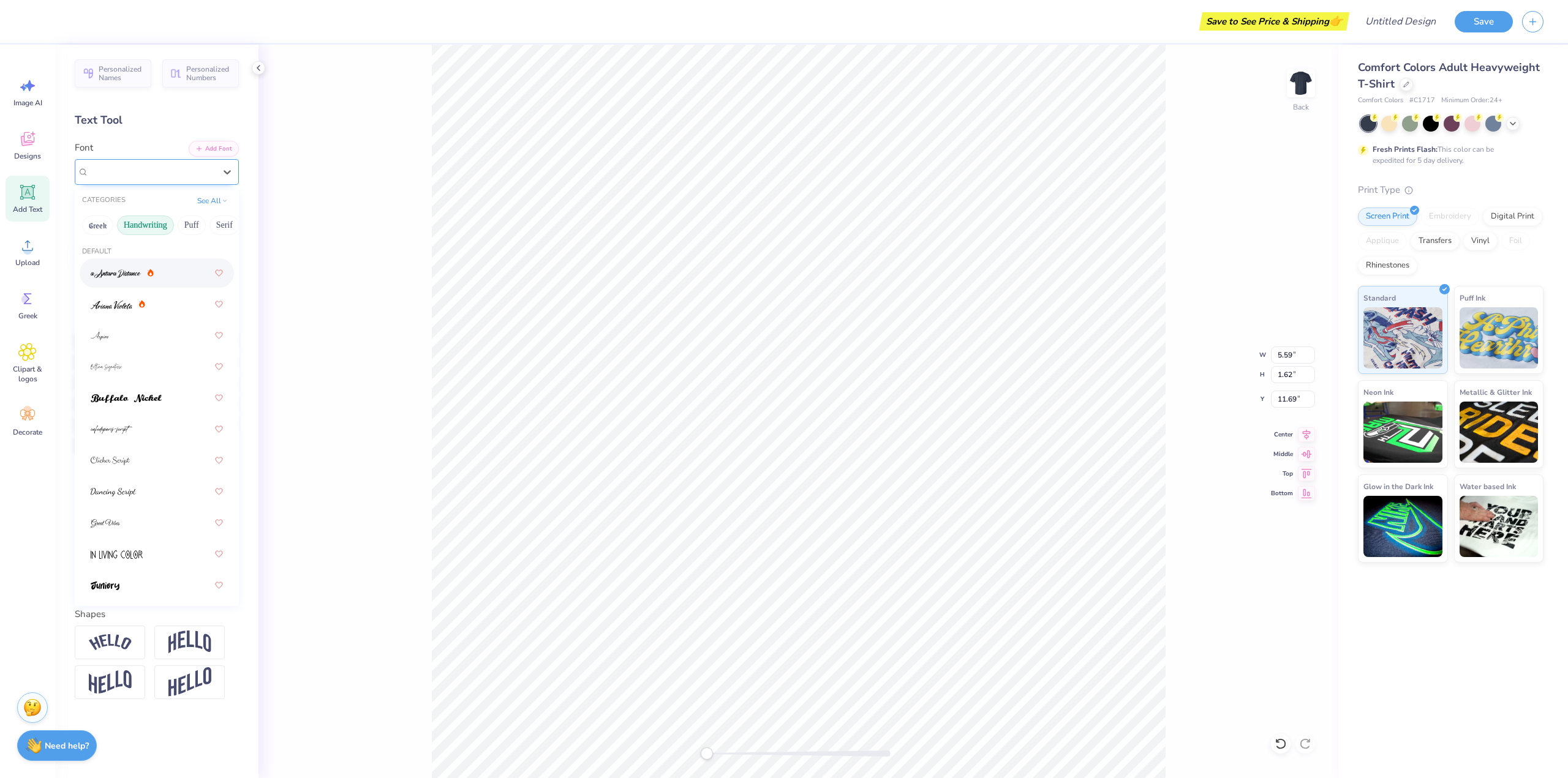
click at [128, 173] on span "Super Dream" at bounding box center [113, 172] width 49 height 14
click at [140, 223] on button "Handwriting" at bounding box center [145, 225] width 57 height 20
click at [140, 224] on button "Handwriting" at bounding box center [145, 225] width 57 height 20
click at [98, 265] on img at bounding box center [114, 267] width 47 height 8
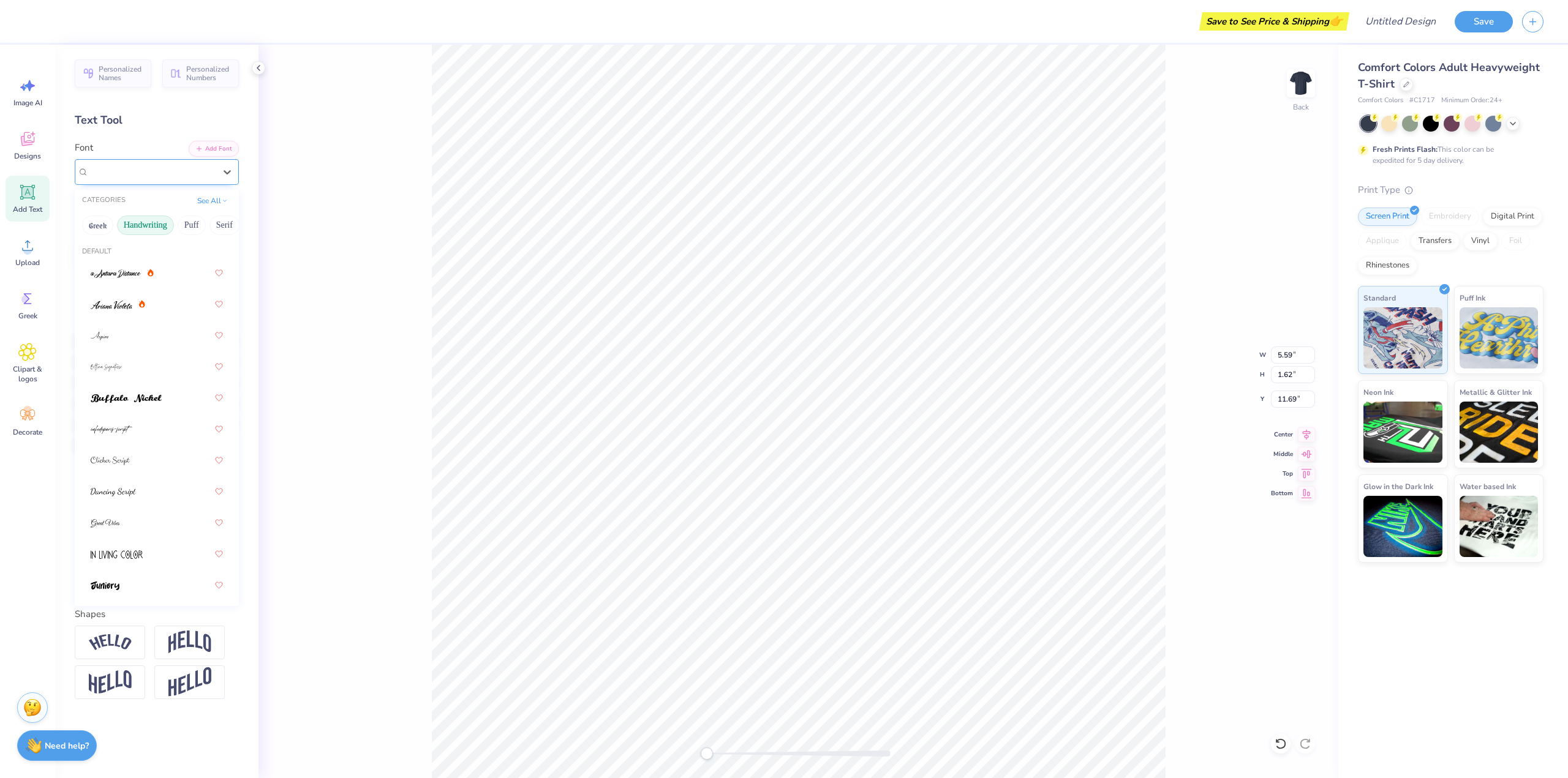
click at [149, 177] on div "[PERSON_NAME] Script" at bounding box center [151, 172] width 128 height 19
click at [130, 397] on img at bounding box center [126, 398] width 71 height 8
click at [179, 177] on div "Buffalo Nickel" at bounding box center [151, 172] width 128 height 19
click at [112, 305] on img at bounding box center [111, 304] width 41 height 8
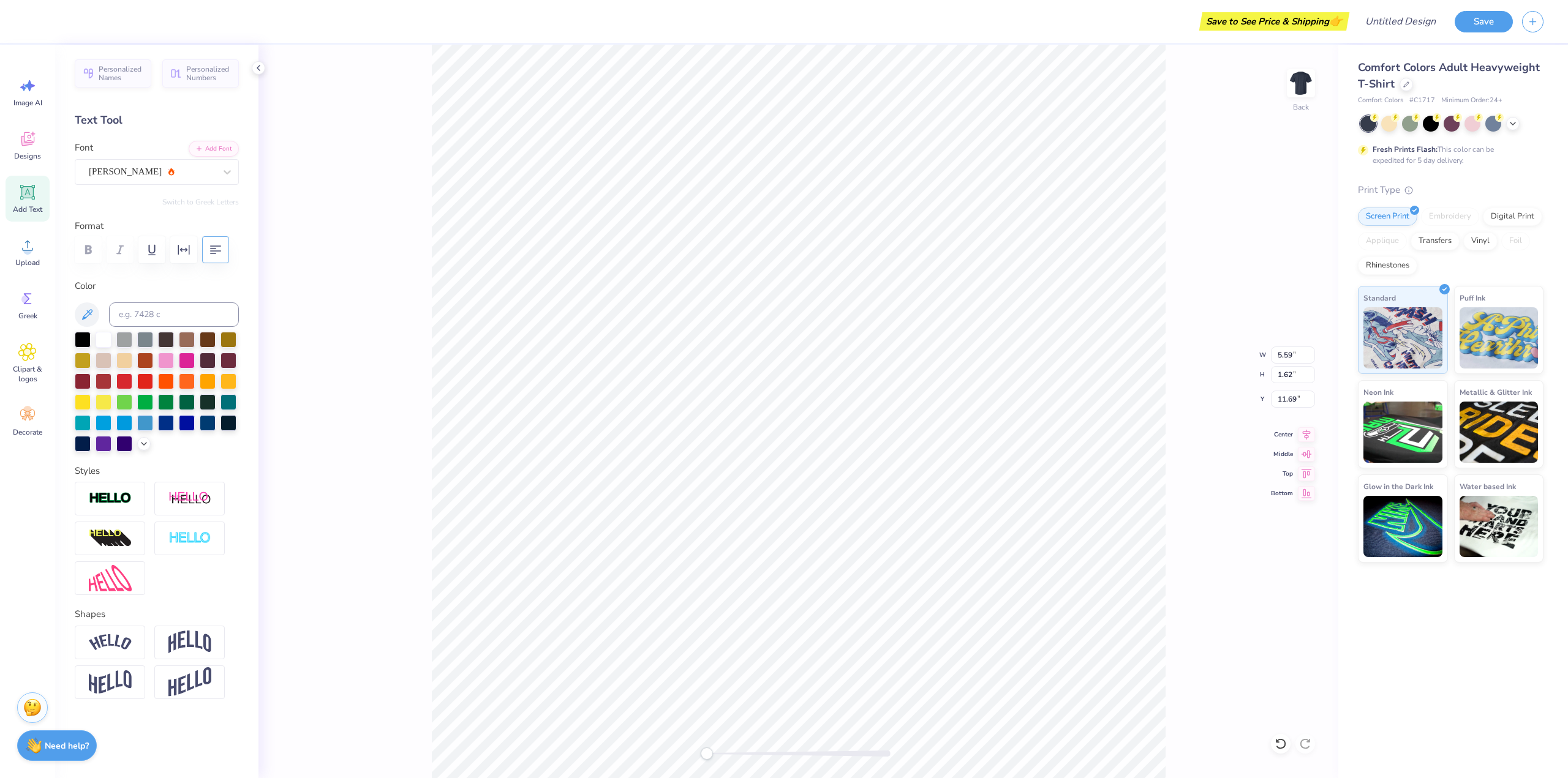
scroll to position [10, 3]
type input "13.16"
type input "6.38"
type input "3.99"
type input "5.64"
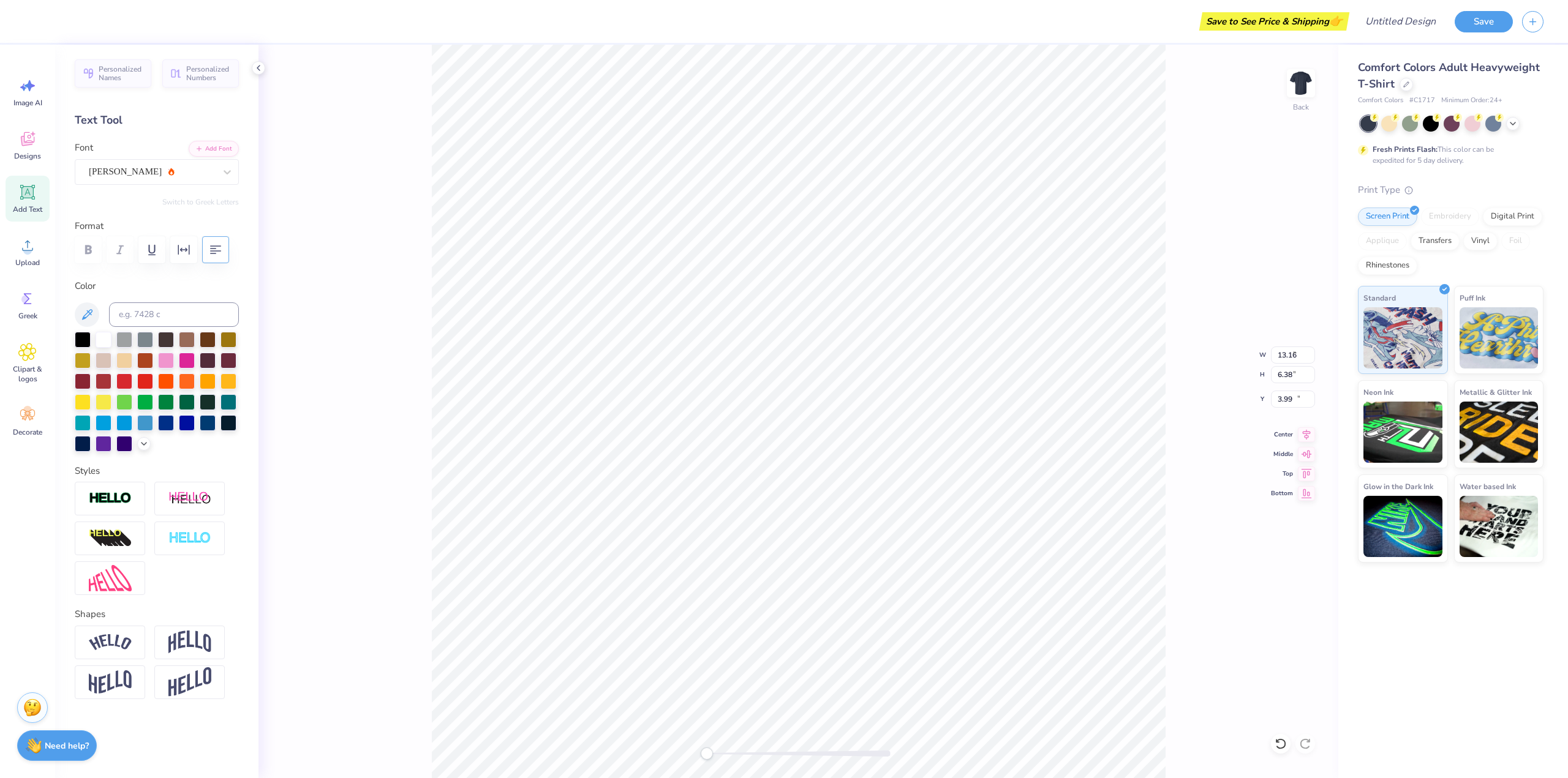
type input "1.85"
type input "11.07"
type input "13.16"
type input "6.38"
type input "14.07"
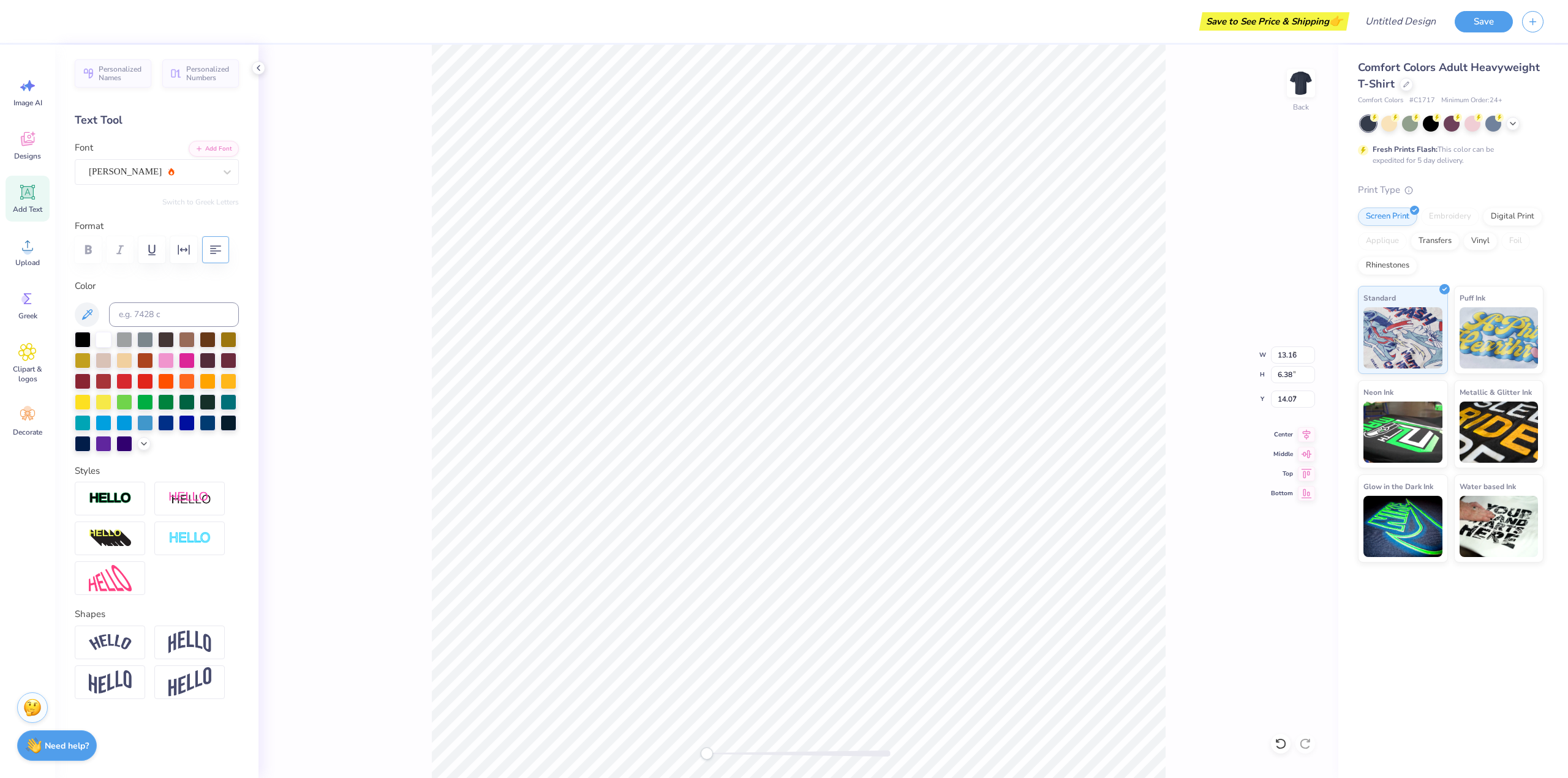
type input "5.64"
type input "1.85"
type input "5.05"
type input "13.16"
type input "6.38"
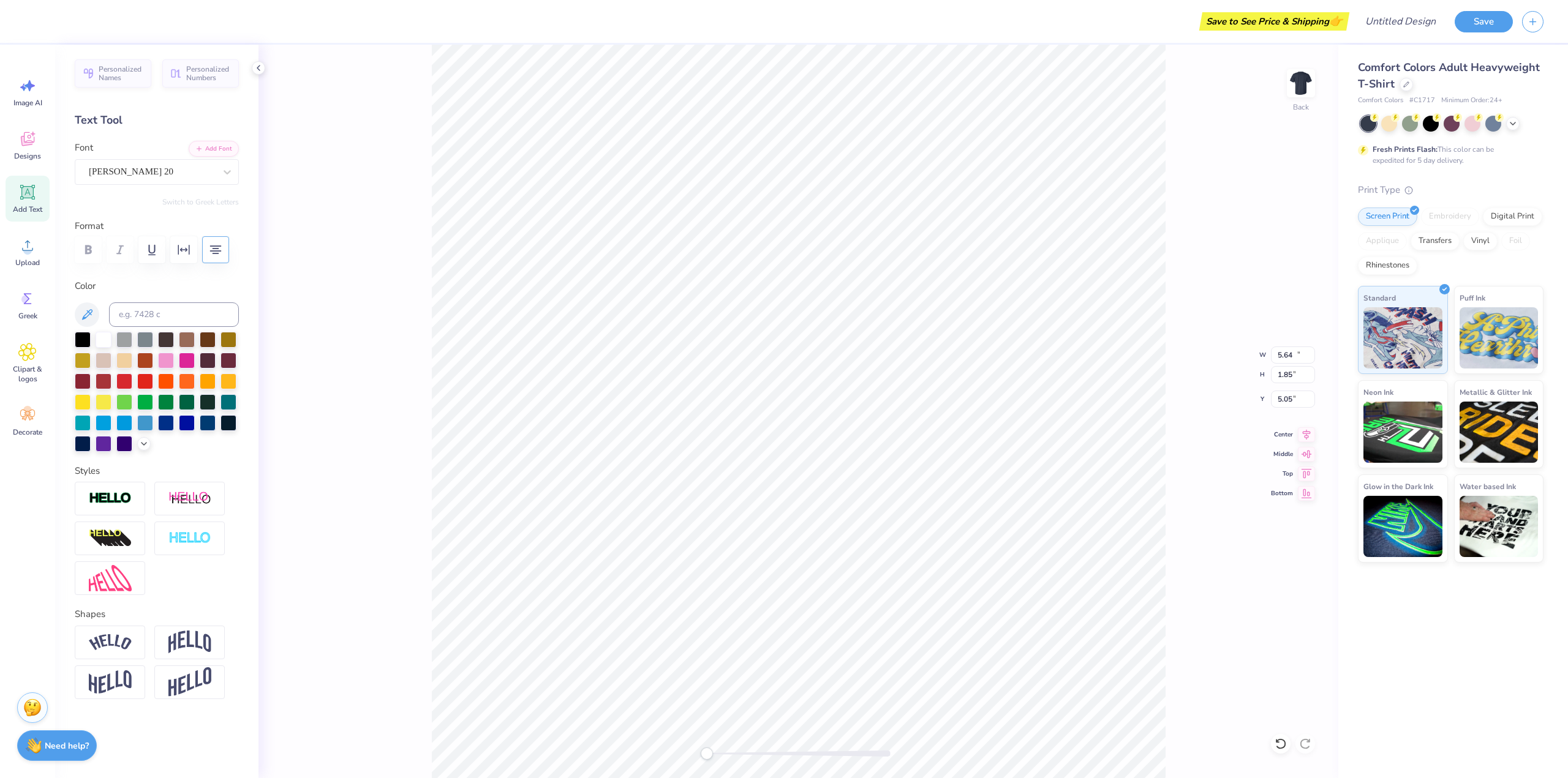
type input "7.78"
type input "5.64"
type input "1.85"
type input "5.71"
type input "13.16"
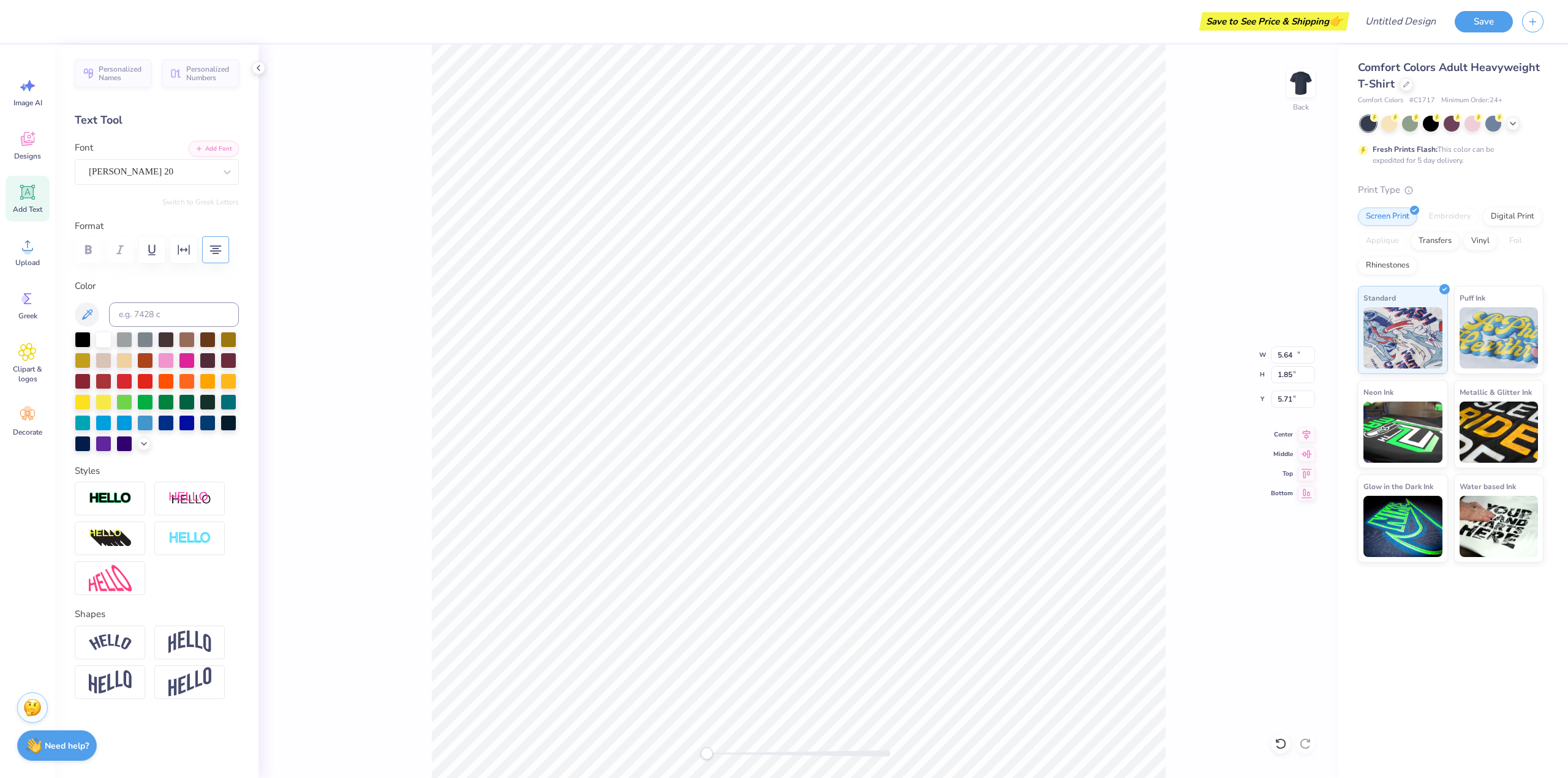
type input "6.38"
type input "8.06"
type input "9.84"
type input "4.77"
type input "7.73"
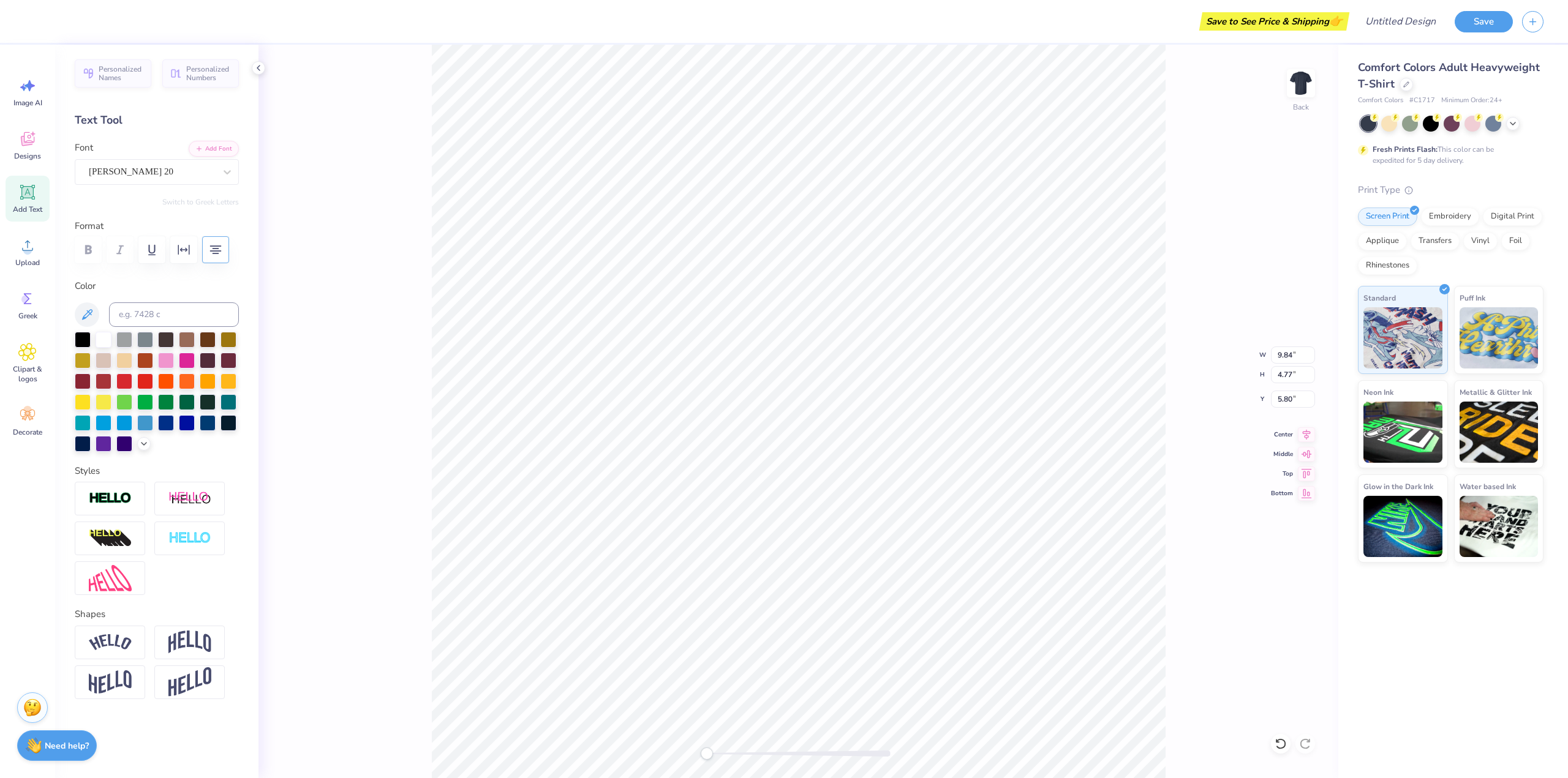
scroll to position [10, 2]
click at [1215, 515] on div "Back W 9.84 9.84 " H 4.77 4.77 " Y 5.80 5.80 " Center Middle Top Bottom" at bounding box center [798, 411] width 1080 height 733
